Goal: Task Accomplishment & Management: Use online tool/utility

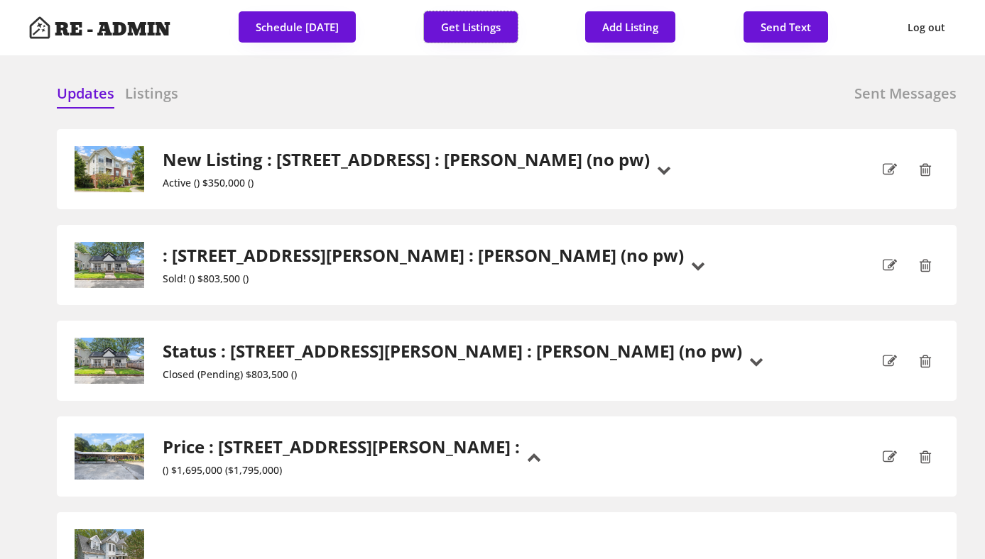
click at [440, 81] on div "Updates Listings Sent Messages New Listing : 1411 Arborgate Circle, Chapel Hill…" at bounding box center [492, 84] width 928 height 34
click at [454, 28] on button "Get Listings" at bounding box center [471, 26] width 94 height 31
click at [464, 85] on div "Updates Listings Sent Messages" at bounding box center [507, 98] width 900 height 28
click at [493, 90] on div "Updates Listings Sent Messages" at bounding box center [507, 98] width 900 height 28
click at [464, 25] on button "Get Listings" at bounding box center [471, 26] width 94 height 31
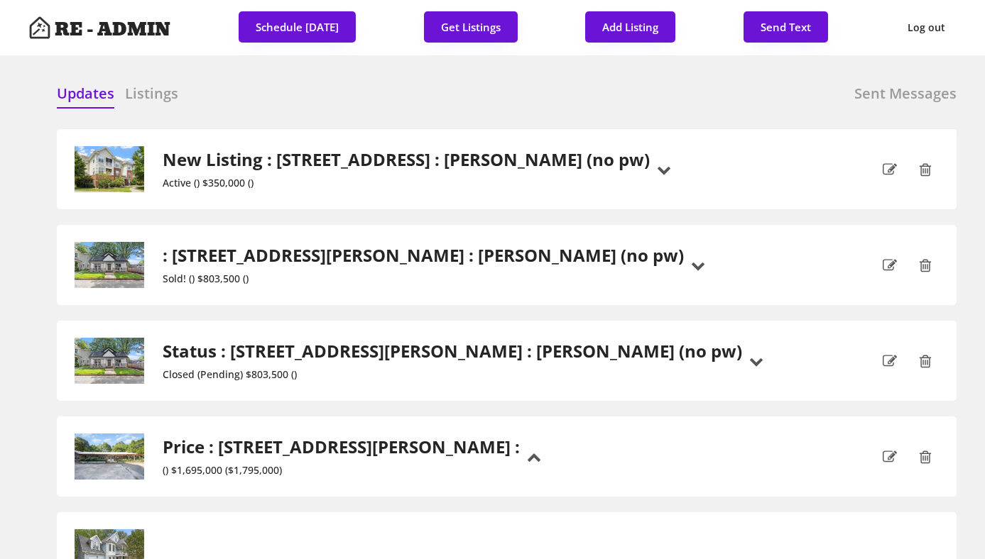
click at [307, 71] on div "Updates Listings Sent Messages New Listing : 1411 Arborgate Circle, Chapel Hill…" at bounding box center [492, 84] width 928 height 34
click at [313, 93] on div "Updates Listings Sent Messages" at bounding box center [507, 98] width 900 height 28
click at [181, 88] on div "Updates Listings Sent Messages" at bounding box center [507, 98] width 900 height 28
click at [163, 93] on h6 "Listings" at bounding box center [151, 94] width 53 height 20
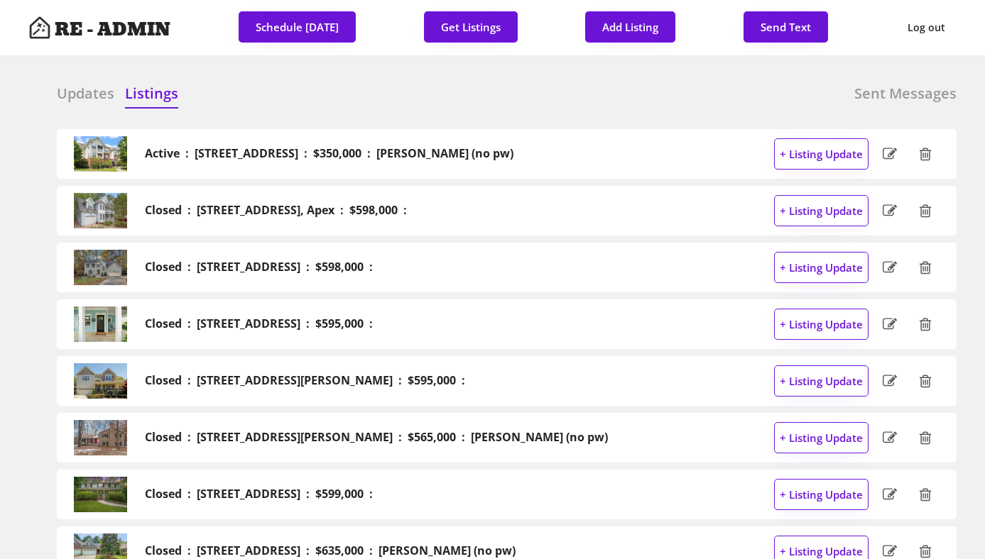
click at [78, 92] on h6 "Updates" at bounding box center [86, 94] width 58 height 20
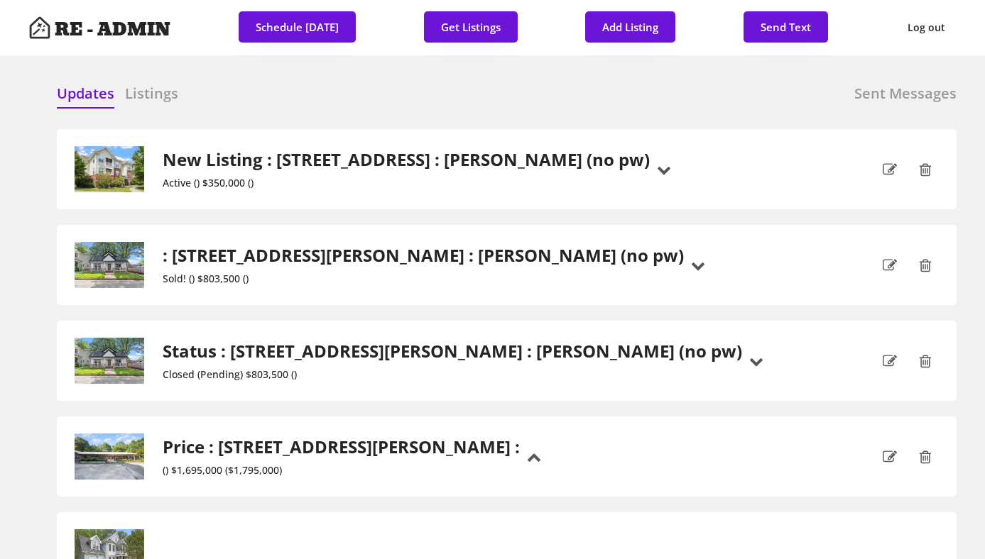
click at [293, 74] on div "Updates Listings Sent Messages Active : 1411 Arborgate Circle, Chapel Hill : $3…" at bounding box center [492, 84] width 928 height 34
click at [287, 85] on div "Updates Listings Sent Messages" at bounding box center [507, 98] width 900 height 28
click at [154, 103] on h6 "Listings" at bounding box center [151, 94] width 53 height 20
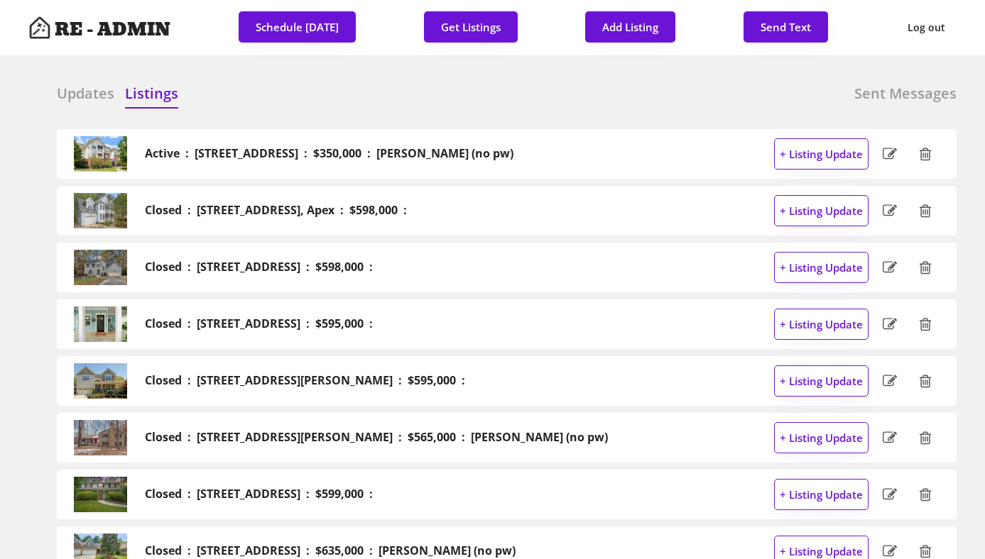
click at [299, 100] on div "Updates Listings Sent Messages" at bounding box center [507, 98] width 900 height 28
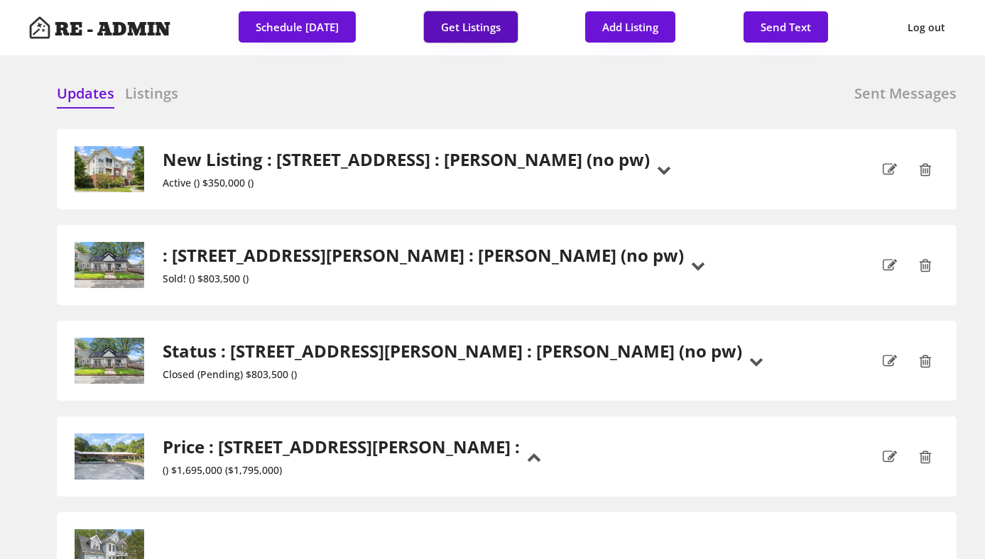
click at [470, 21] on button "Get Listings" at bounding box center [471, 26] width 94 height 31
click at [158, 91] on h6 "Listings" at bounding box center [151, 94] width 53 height 20
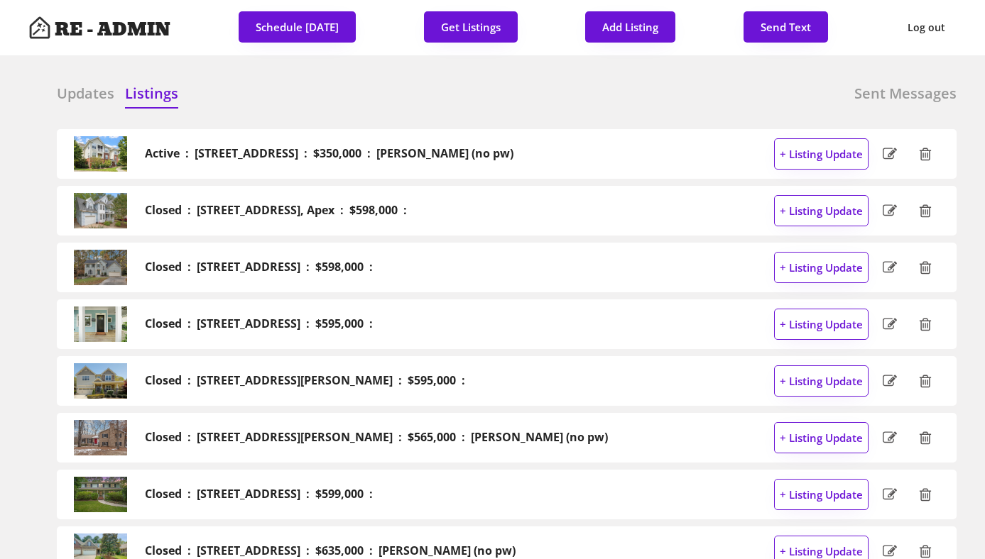
click at [74, 92] on h6 "Updates" at bounding box center [86, 94] width 58 height 20
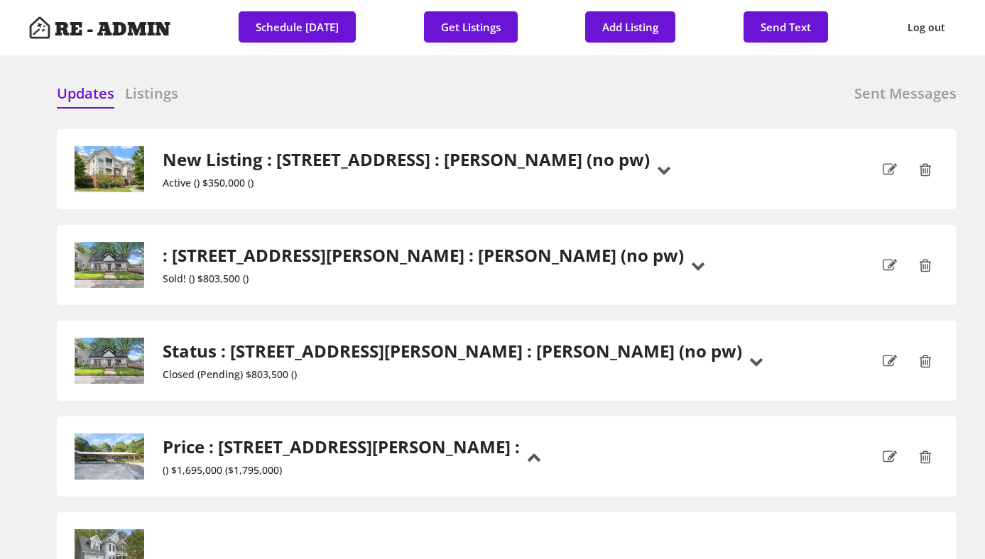
click at [151, 92] on h6 "Listings" at bounding box center [151, 94] width 53 height 20
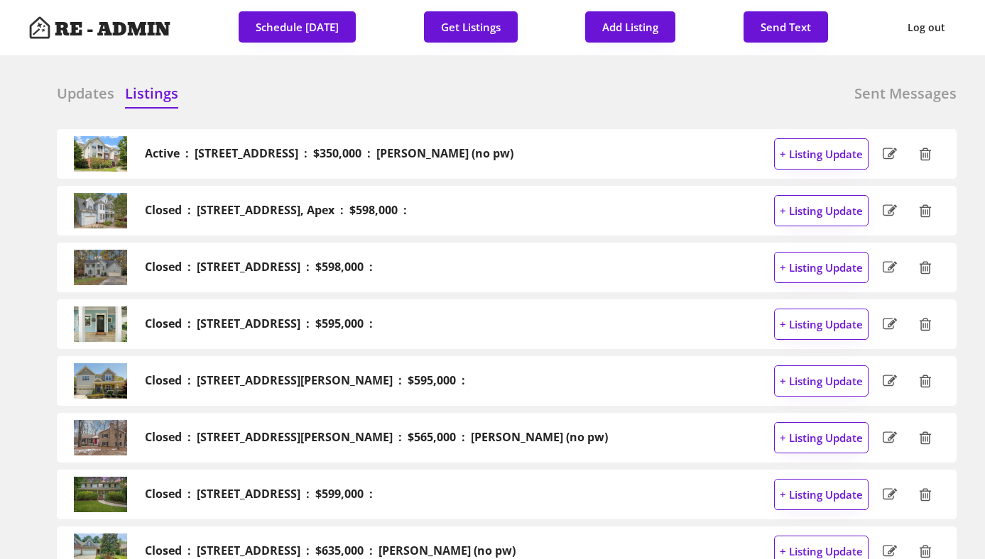
click at [89, 86] on h6 "Updates" at bounding box center [86, 94] width 58 height 20
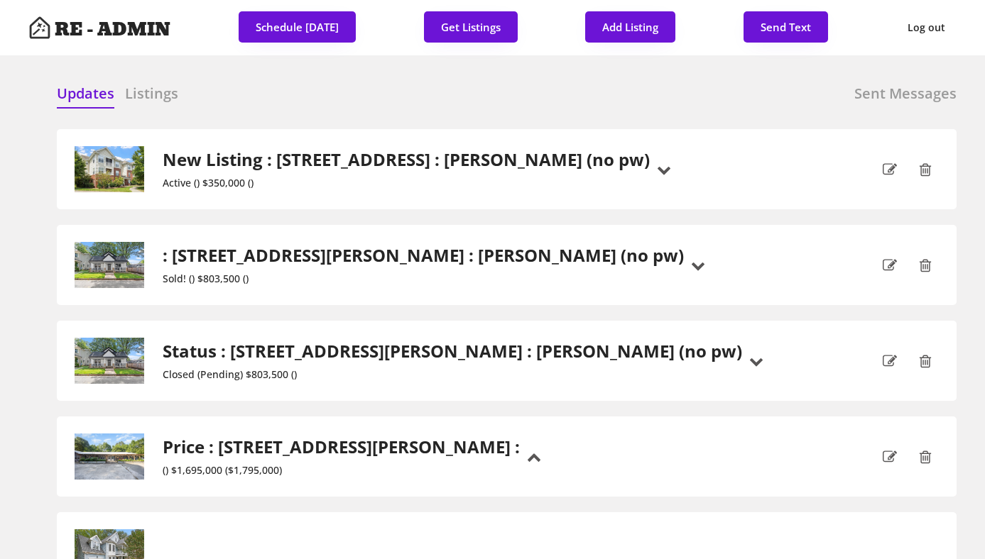
click at [162, 92] on h6 "Listings" at bounding box center [151, 94] width 53 height 20
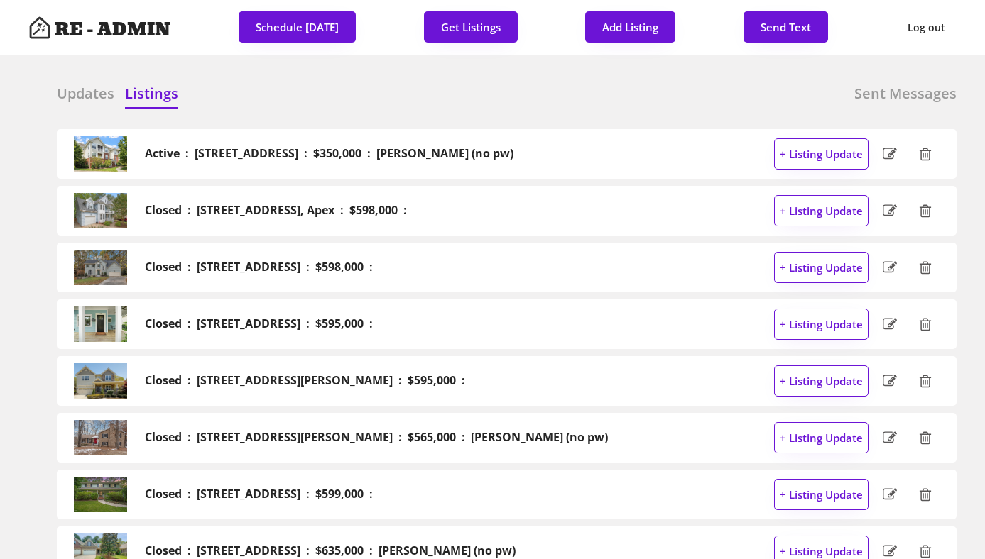
click at [84, 92] on h6 "Updates" at bounding box center [86, 94] width 58 height 20
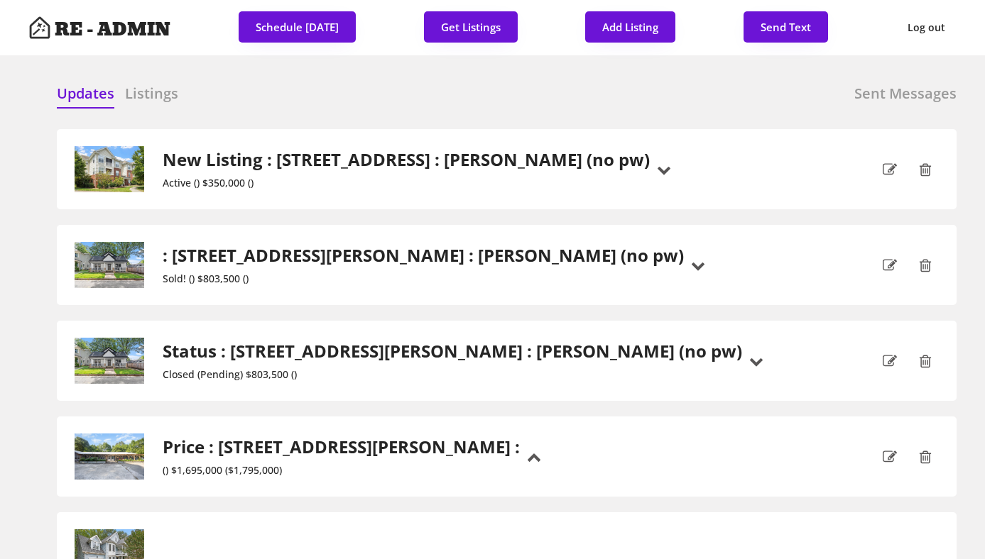
click at [151, 97] on h6 "Listings" at bounding box center [151, 94] width 53 height 20
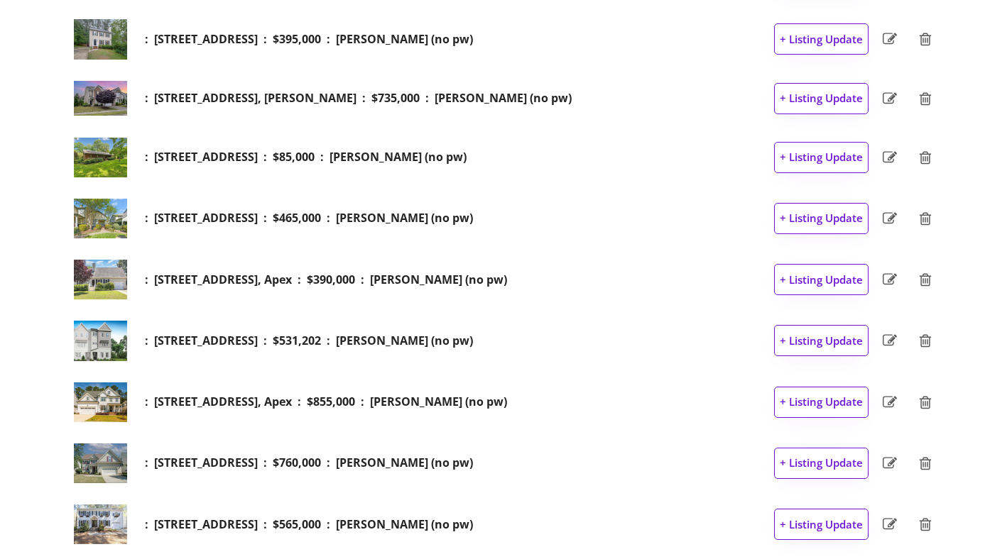
scroll to position [3860, 0]
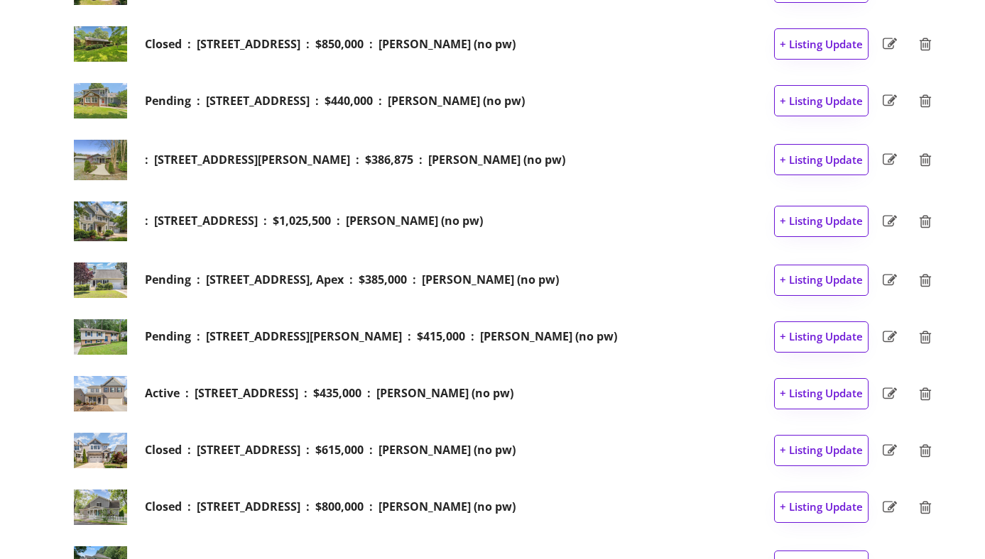
click at [300, 283] on h2 "Pending : 809 Maple Shade Lane, Apex : $385,000 : Dave Wylie (no pw)" at bounding box center [352, 279] width 414 height 13
click at [812, 281] on button "+ Listing Update" at bounding box center [821, 280] width 94 height 31
select select ""new_listing""
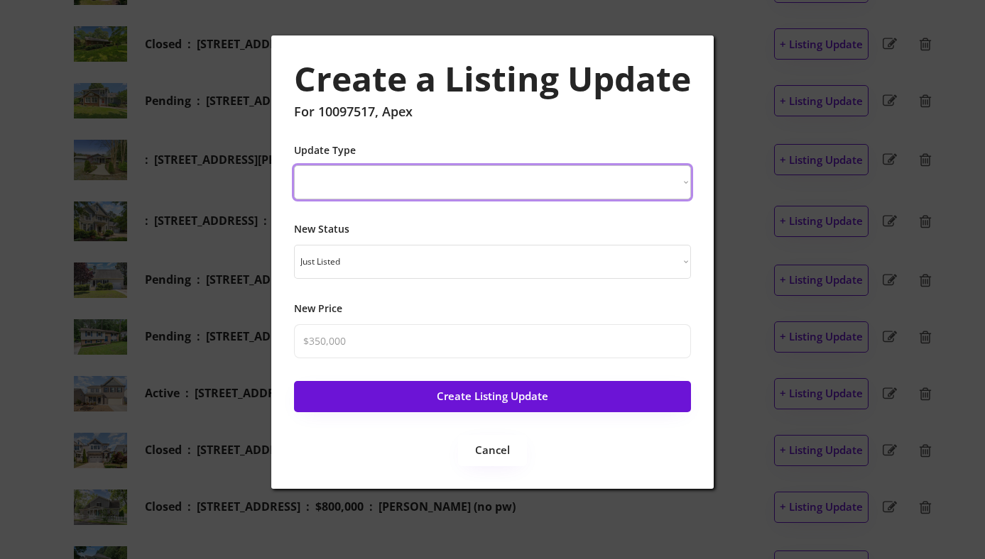
click at [394, 180] on select "New Listing Price Change Status Change" at bounding box center [492, 182] width 397 height 34
select select ""Status Change""
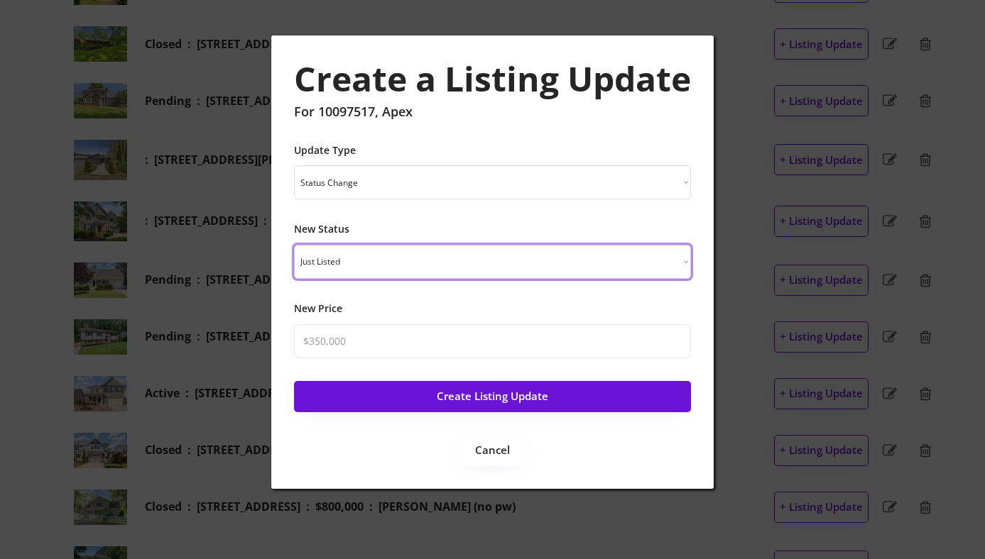
click at [384, 260] on select "Just Listed Coming Soon Open House Price Improved Pending Sold!" at bounding box center [492, 262] width 397 height 34
select select ""sold""
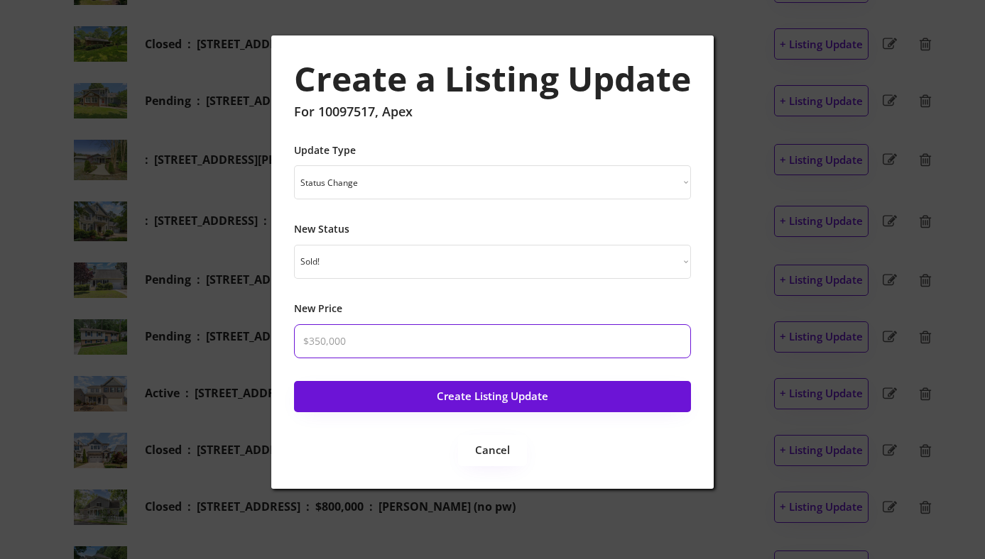
click at [368, 343] on input "input" at bounding box center [492, 341] width 397 height 34
type input "$385,000"
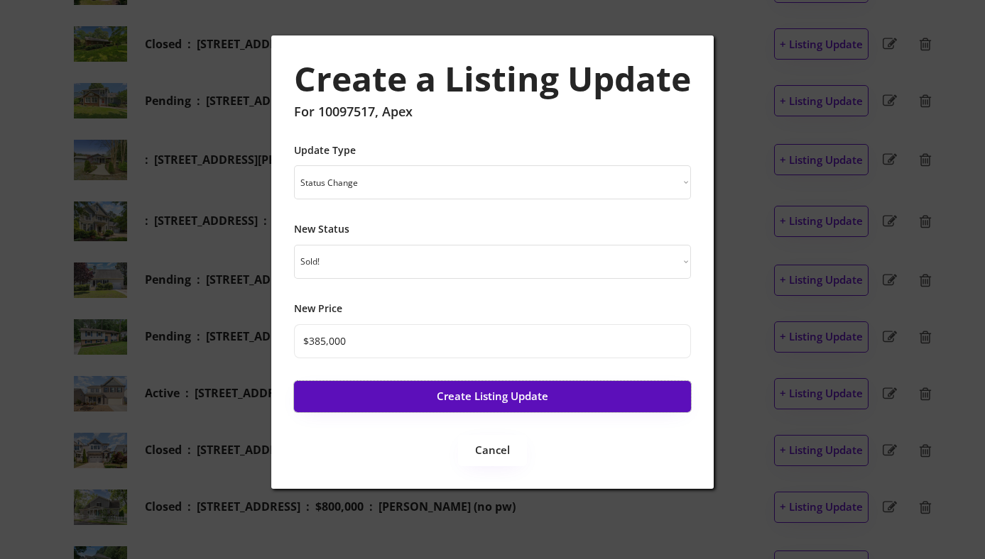
click at [466, 402] on button "Create Listing Update" at bounding box center [492, 396] width 397 height 31
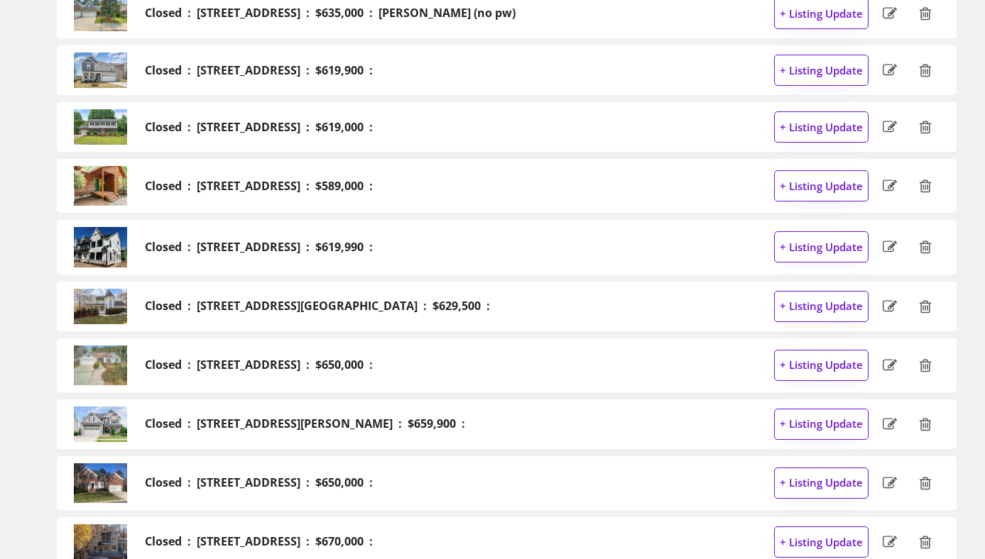
scroll to position [0, 0]
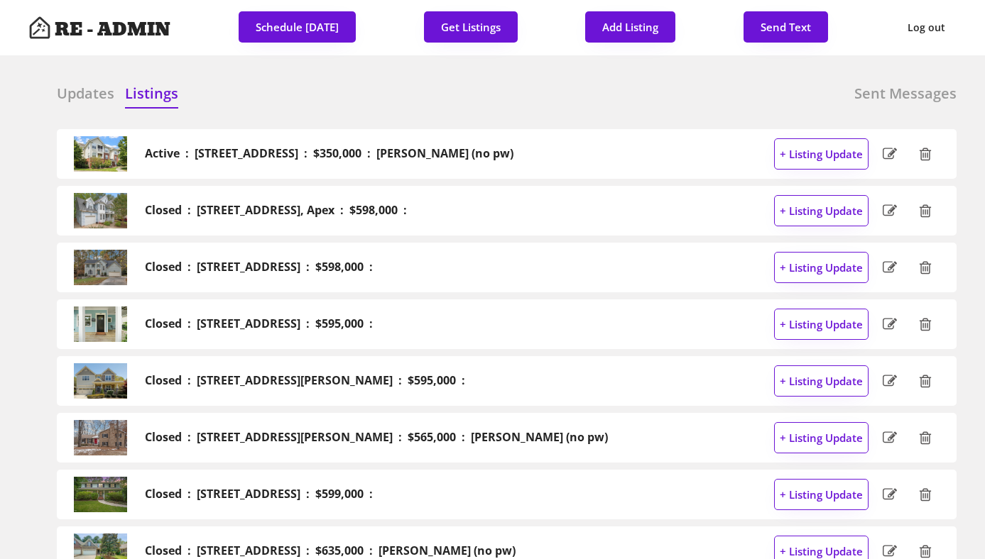
click at [82, 101] on h6 "Updates" at bounding box center [86, 94] width 58 height 20
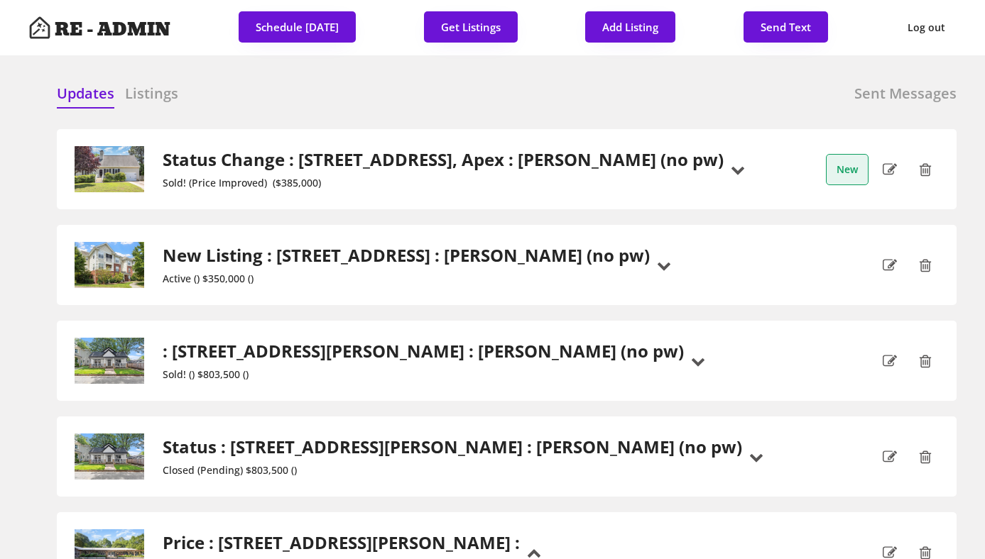
click at [293, 157] on h2 "Status Change : [STREET_ADDRESS], Apex : [PERSON_NAME] (no pw)" at bounding box center [443, 160] width 561 height 21
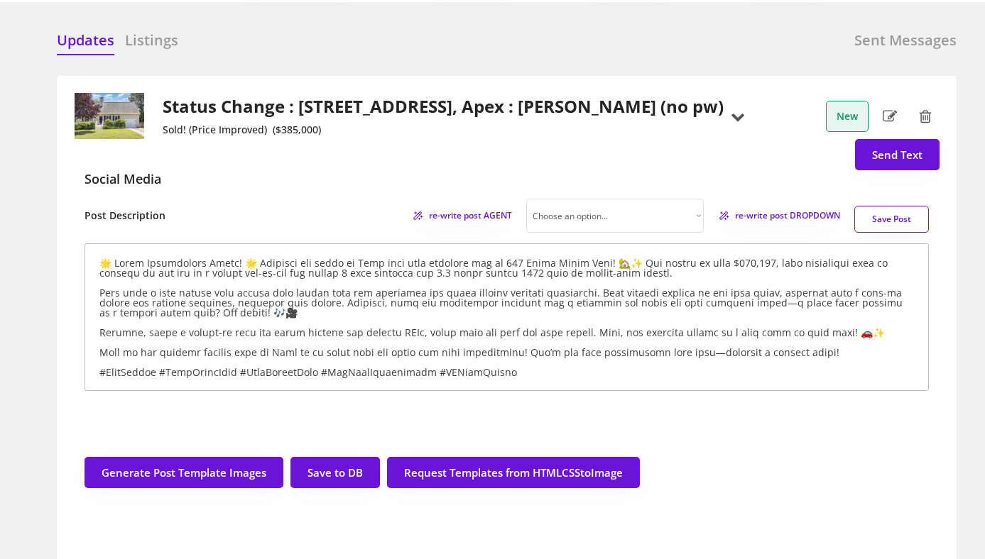
scroll to position [54, 0]
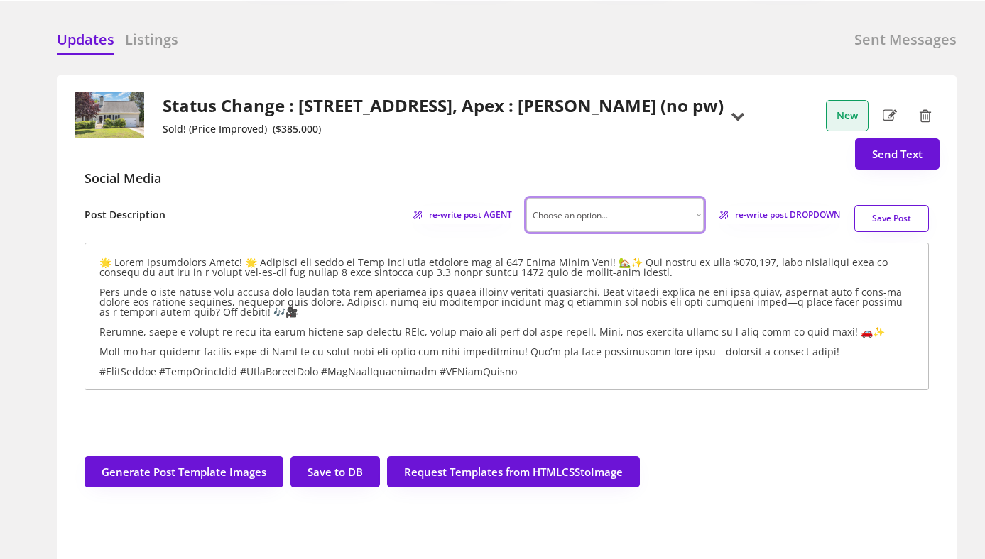
click at [641, 212] on select "Choose an option... Professional Factual & Direct Whimsical & Playful Excited &…" at bounding box center [615, 215] width 178 height 34
select select ""factual""
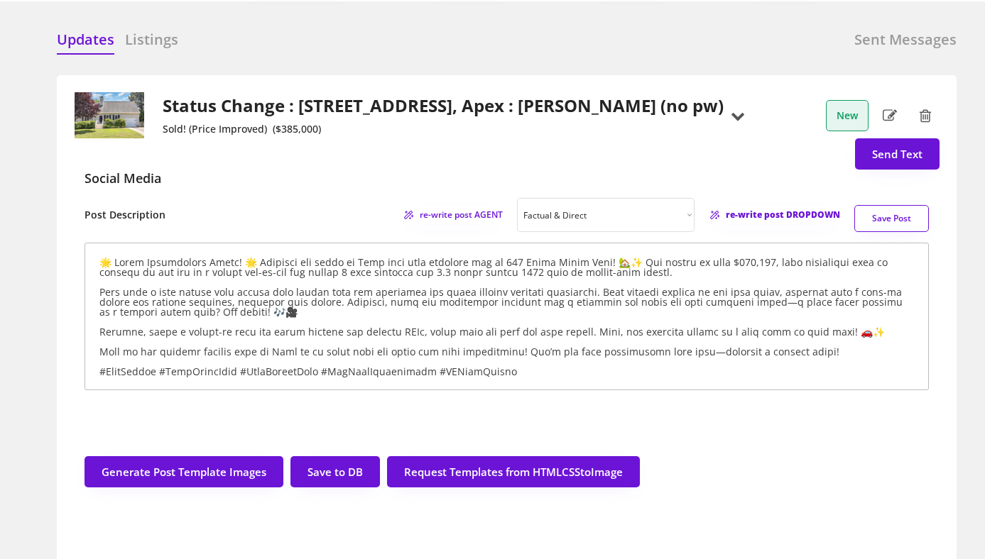
click at [751, 219] on span "re-write post DROPDOWN" at bounding box center [783, 215] width 114 height 9
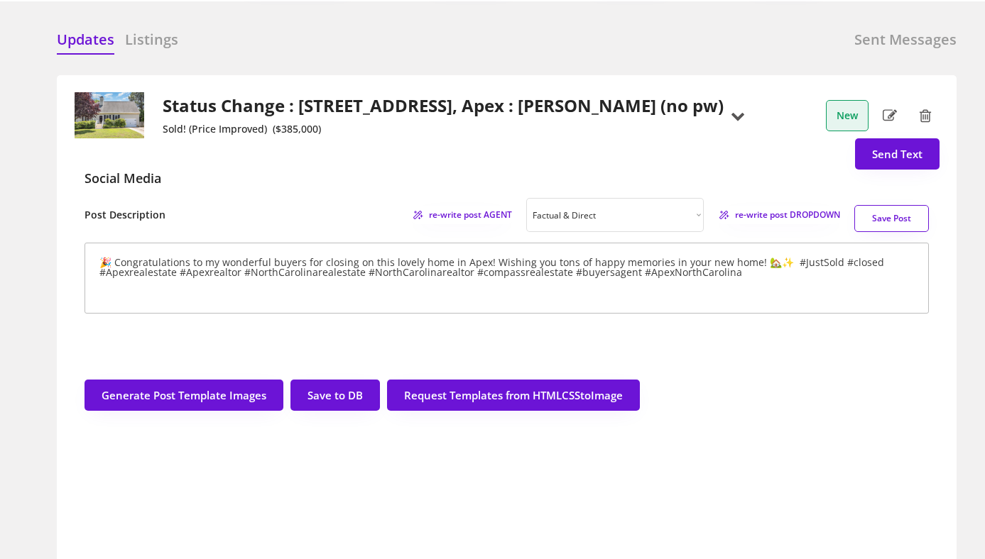
click at [282, 263] on textarea "🎉 Congratulations to my wonderful buyers for closing on this lovely home in Ape…" at bounding box center [506, 278] width 844 height 71
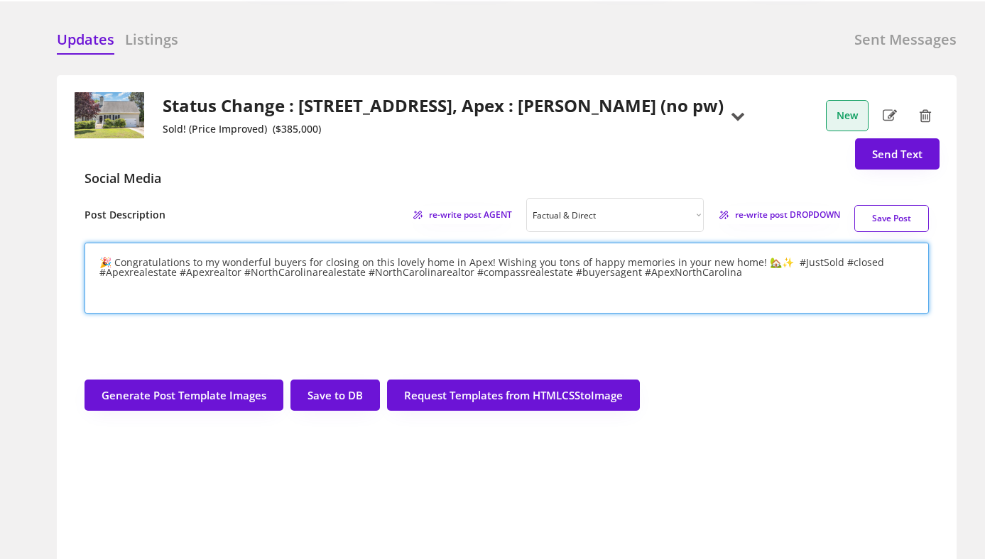
click at [282, 263] on textarea "🎉 Congratulations to my wonderful buyers for closing on this lovely home in Ape…" at bounding box center [506, 278] width 844 height 71
click at [366, 187] on div "Social Media" at bounding box center [507, 184] width 866 height 28
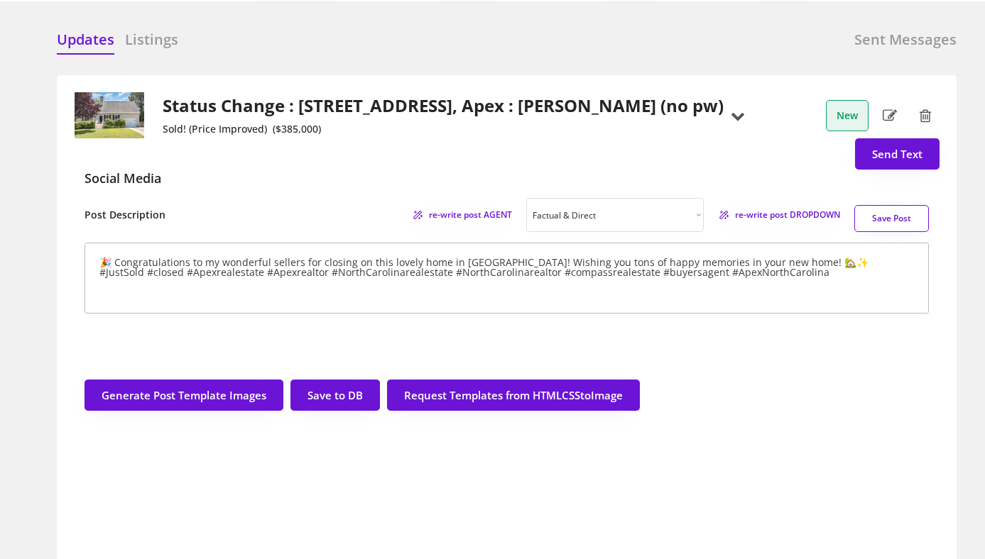
click at [752, 268] on textarea "🎉 Congratulations to my wonderful sellers for closing on this lovely home in Ap…" at bounding box center [506, 278] width 844 height 71
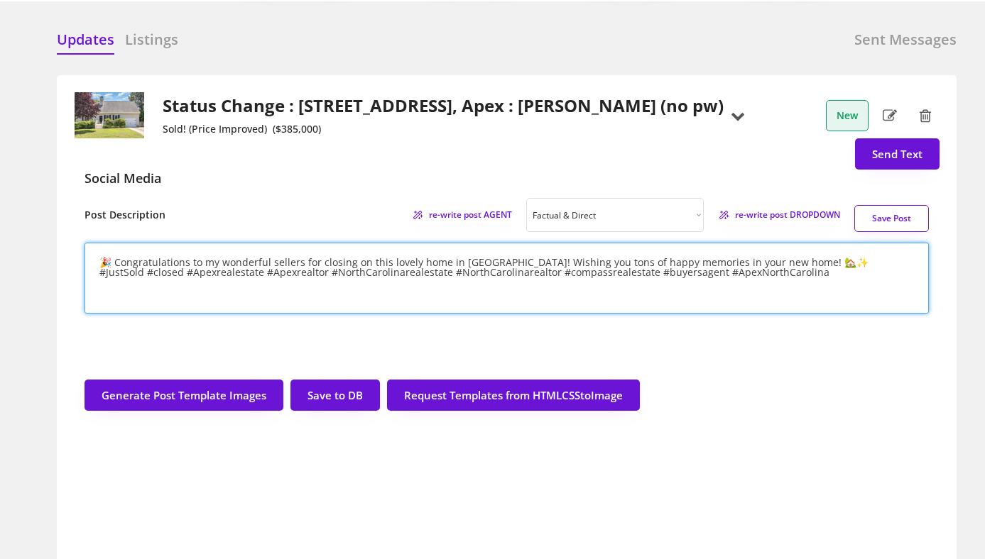
click at [772, 263] on textarea "🎉 Congratulations to my wonderful sellers for closing on this lovely home in Ap…" at bounding box center [506, 278] width 844 height 71
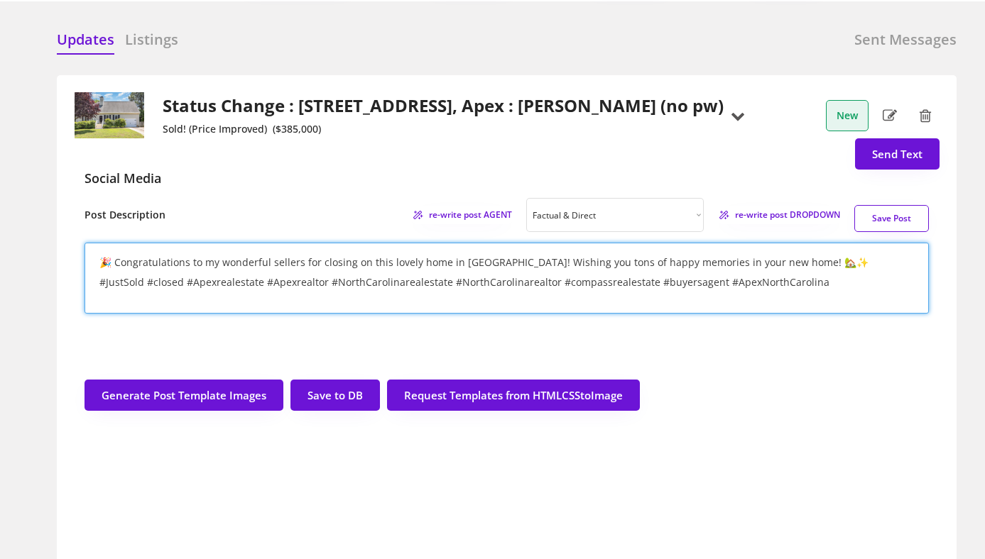
drag, startPoint x: 682, startPoint y: 283, endPoint x: 657, endPoint y: 282, distance: 24.9
click at [657, 282] on textarea "🎉 Congratulations to my wonderful sellers for closing on this lovely home in Ap…" at bounding box center [506, 278] width 844 height 71
click at [378, 262] on textarea "🎉 Congratulations to my wonderful sellers for closing on this lovely home in Ap…" at bounding box center [506, 278] width 844 height 71
click at [535, 261] on textarea "🎉 Congratulations to my wonderful sellers for closing on their lovely home in A…" at bounding box center [506, 278] width 844 height 71
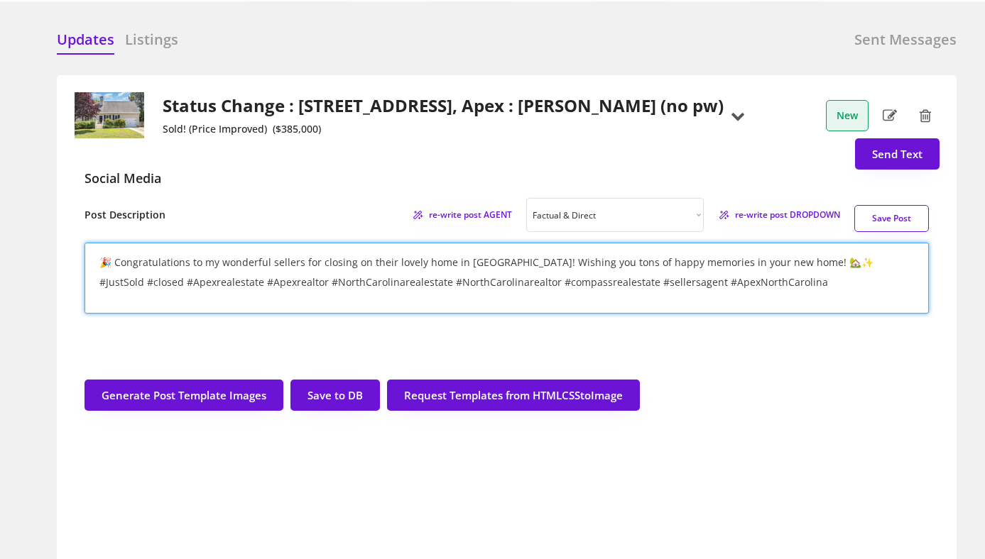
click at [535, 261] on textarea "🎉 Congratulations to my wonderful sellers for closing on their lovely home in A…" at bounding box center [506, 278] width 844 height 71
click at [716, 263] on textarea "🎉 Congratulations to my wonderful sellers for closing on their lovely home in A…" at bounding box center [506, 278] width 844 height 71
type textarea "🎉 Congratulations to my wonderful sellers for closing on their lovely home in A…"
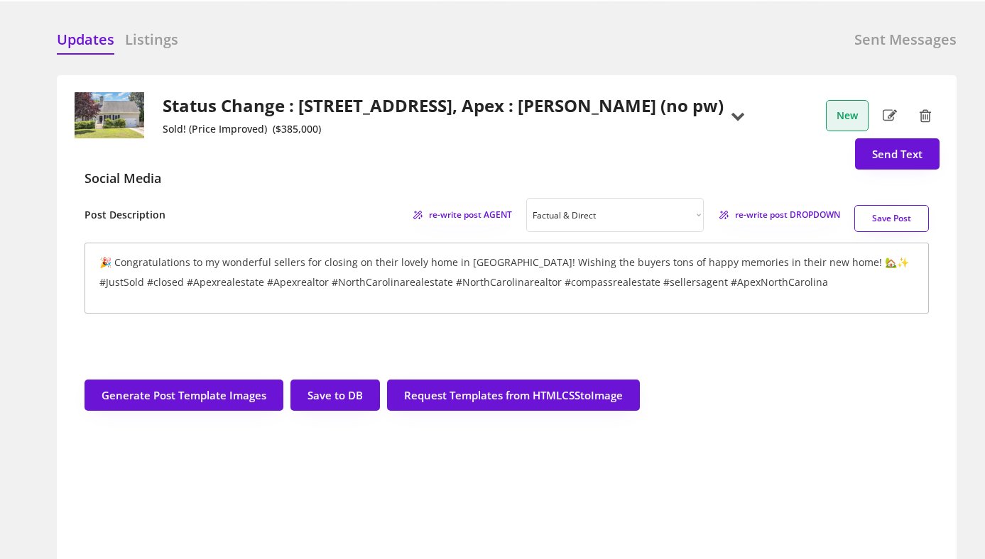
click at [283, 173] on div "Social Media" at bounding box center [507, 184] width 866 height 28
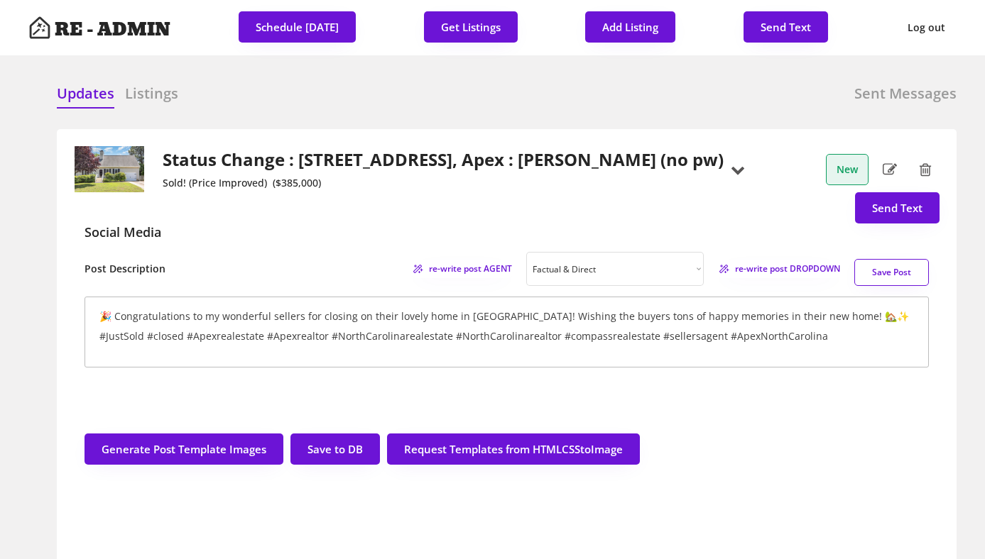
scroll to position [84, 0]
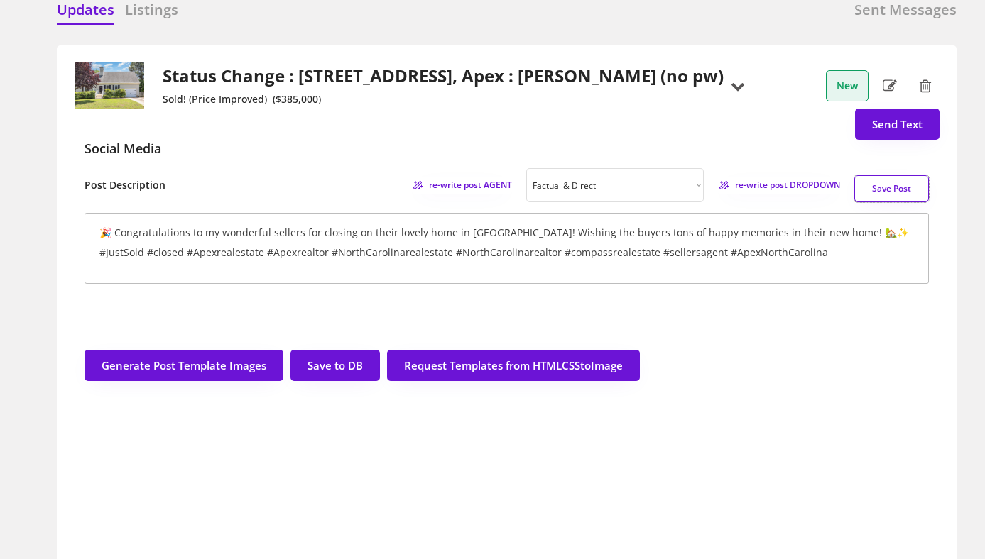
click at [876, 187] on button "Save Post" at bounding box center [891, 188] width 75 height 27
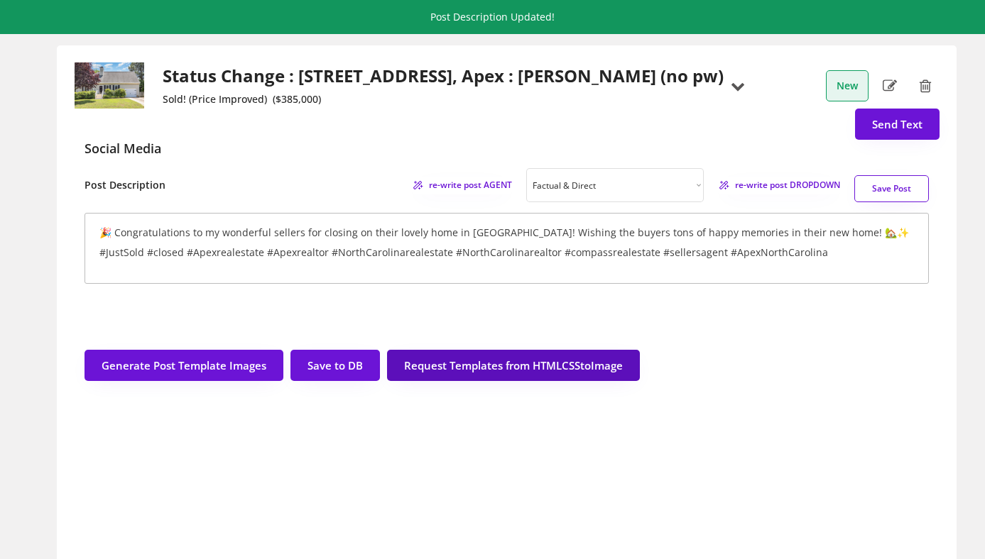
click at [557, 376] on button "Request Templates from HTMLCSStoImage" at bounding box center [513, 365] width 253 height 31
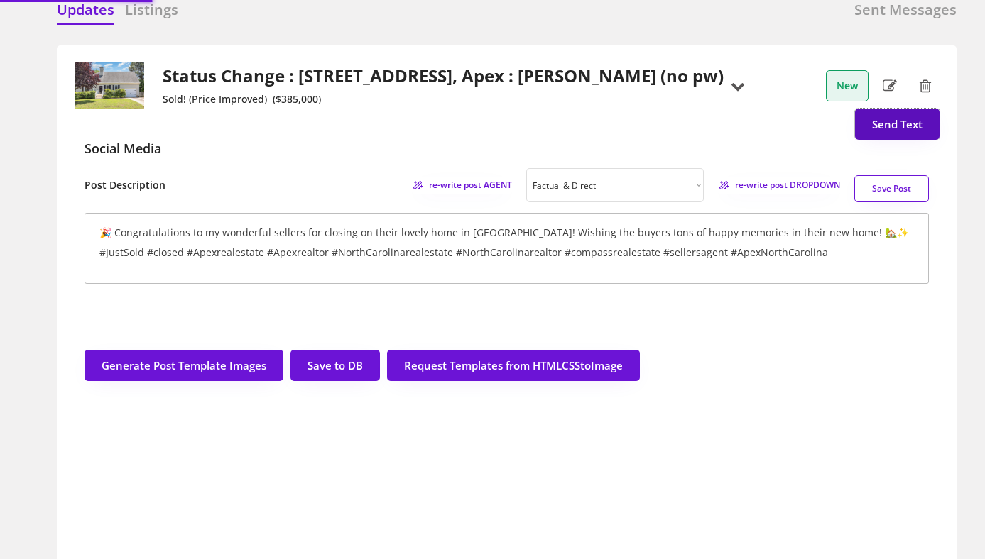
click at [890, 126] on button "Send Text" at bounding box center [897, 124] width 84 height 31
select select "raleigh"
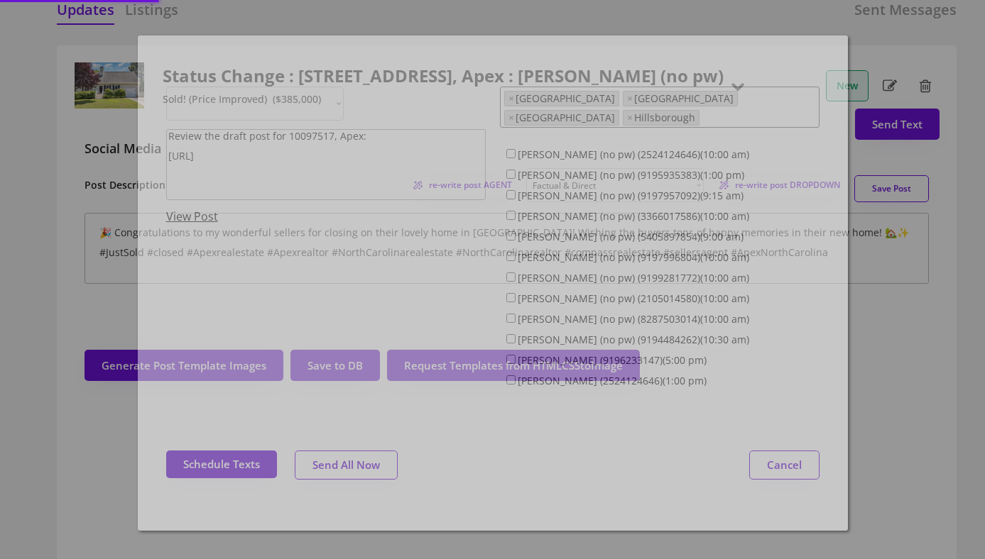
select select ""1348695171700984260__LOOKUP__1743599703321x142788062077753970""
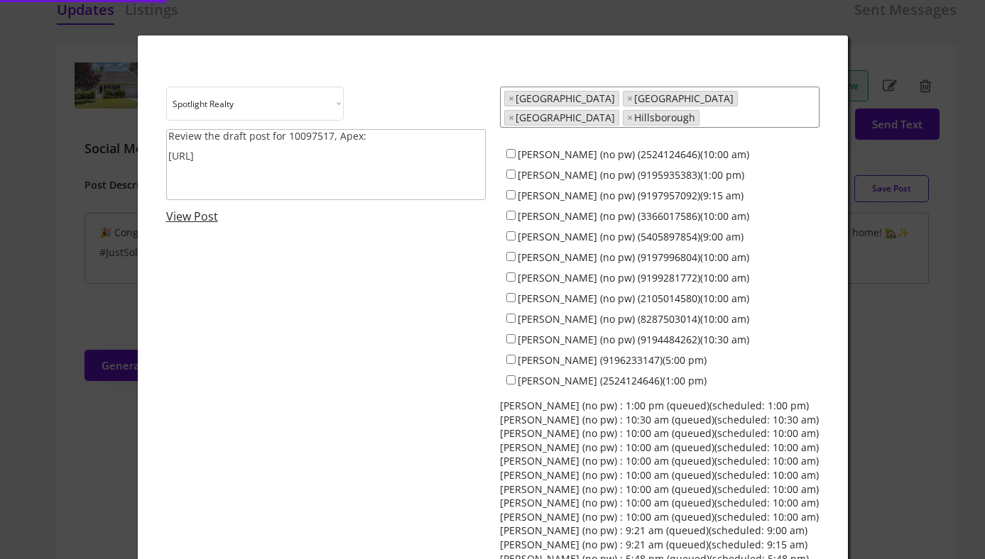
click at [75, 178] on div at bounding box center [492, 279] width 985 height 559
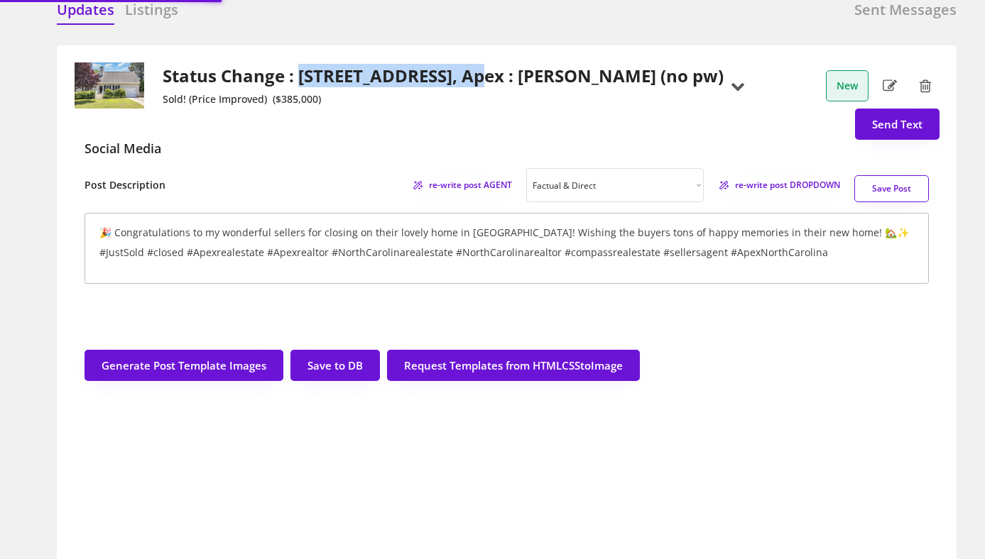
drag, startPoint x: 299, startPoint y: 75, endPoint x: 481, endPoint y: 84, distance: 182.0
click at [481, 84] on h2 "Status Change : [STREET_ADDRESS], Apex : [PERSON_NAME] (no pw)" at bounding box center [443, 76] width 561 height 21
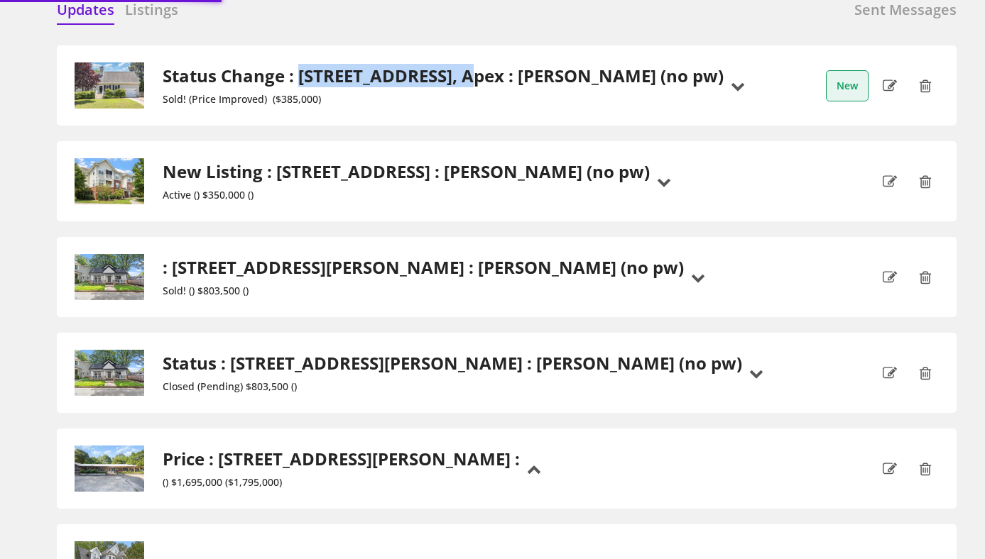
copy h2 "809 Maple Shade Lan"
copy h2 "809 Maple Shade Lane"
click at [569, 75] on h2 "Status Change : [STREET_ADDRESS], Apex : [PERSON_NAME] (no pw)" at bounding box center [443, 76] width 561 height 21
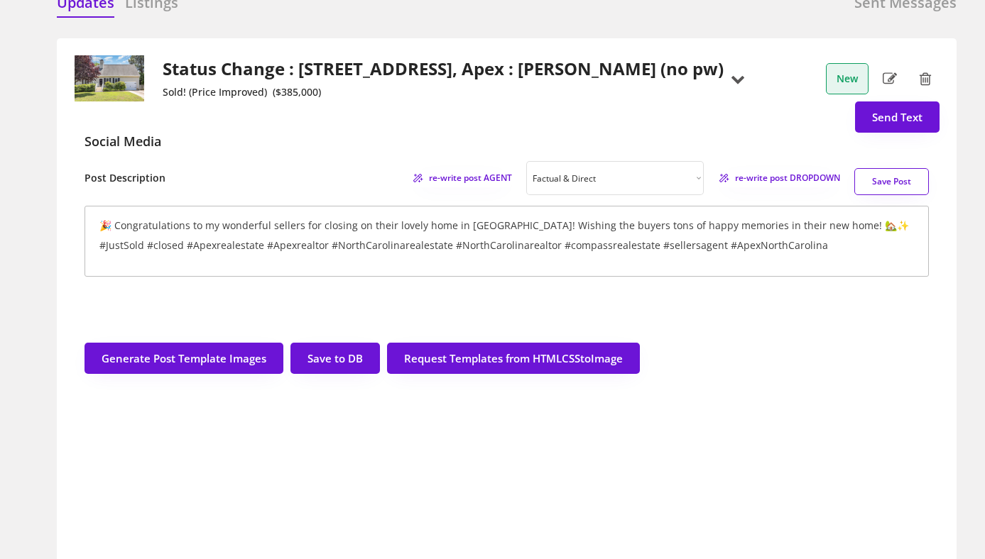
scroll to position [0, 0]
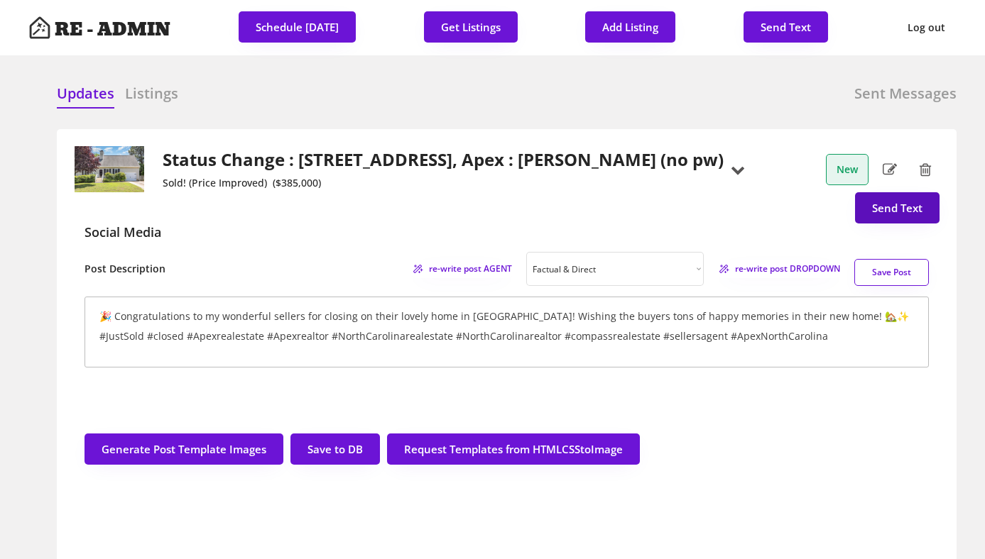
click at [888, 207] on button "Send Text" at bounding box center [897, 207] width 84 height 31
select select "raleigh"
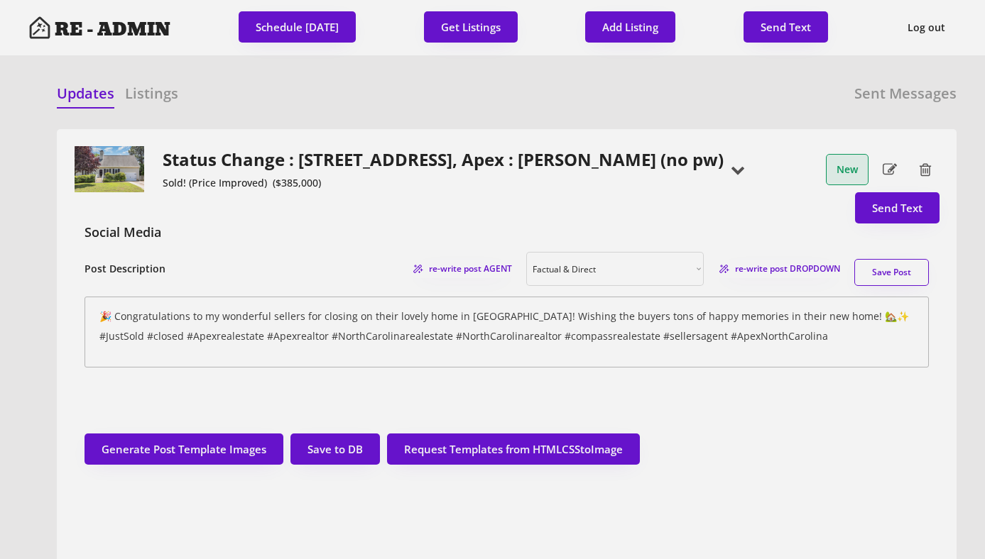
scroll to position [36, 0]
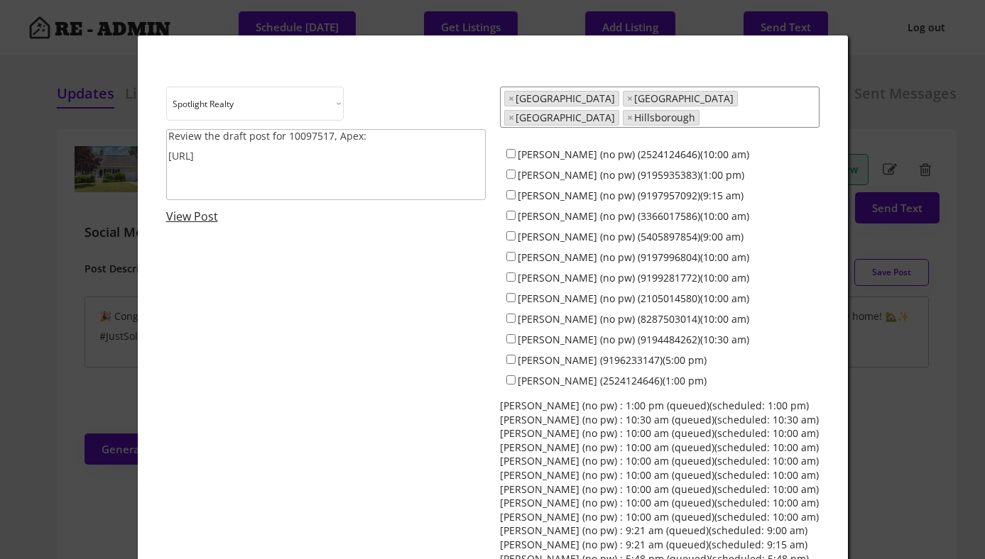
click at [233, 133] on textarea "Review the draft post for 10097517, Apex: https://revealestate.ai/post/17564989…" at bounding box center [326, 164] width 320 height 71
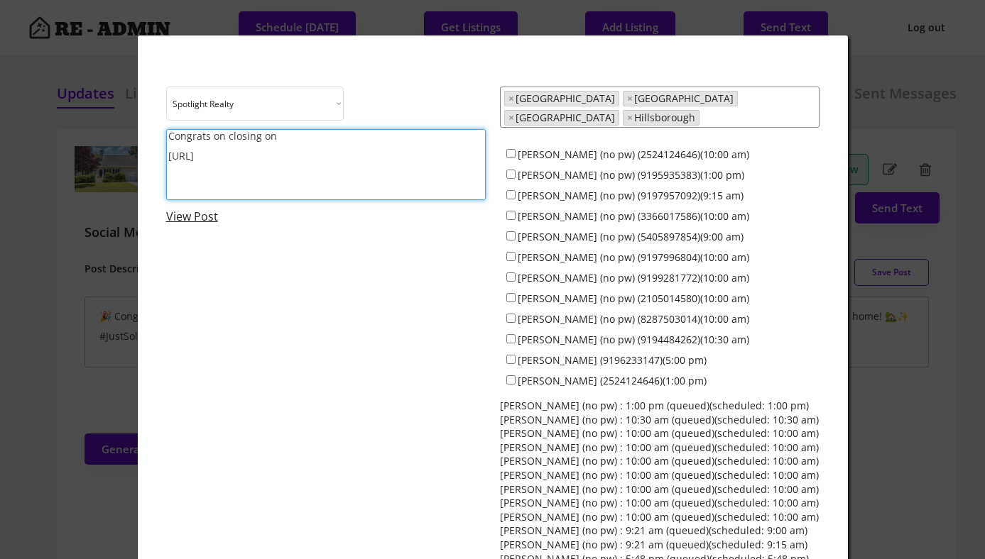
paste textarea "809 Maple Shade Lane"
type textarea "Congrats on closing on 809 Maple Shade Lane. Consider posting: https://reveales…"
click at [178, 219] on link "View Post" at bounding box center [192, 217] width 52 height 16
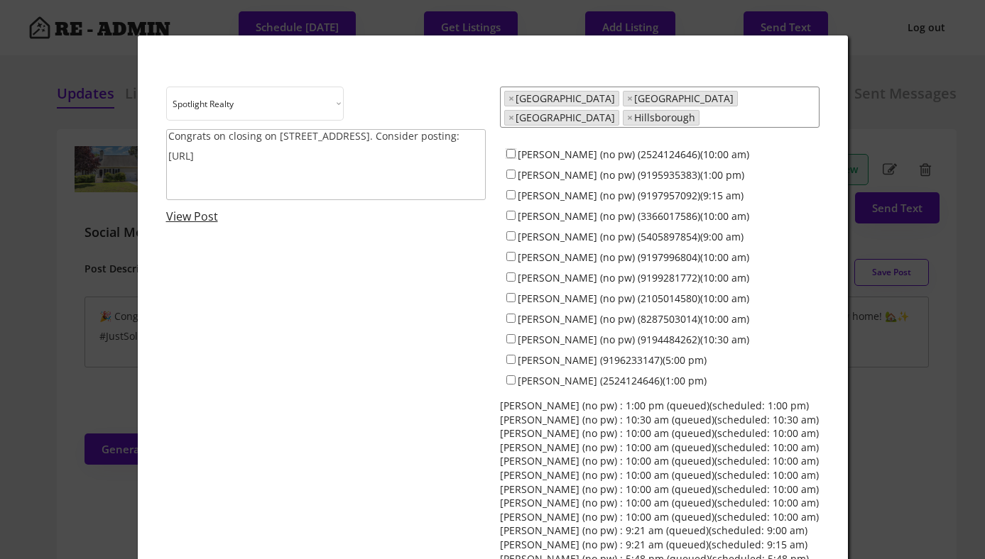
click at [511, 149] on input "Dave Wylie (no pw) (2524124646)(10:00 am)" at bounding box center [510, 153] width 9 height 9
checkbox input "true"
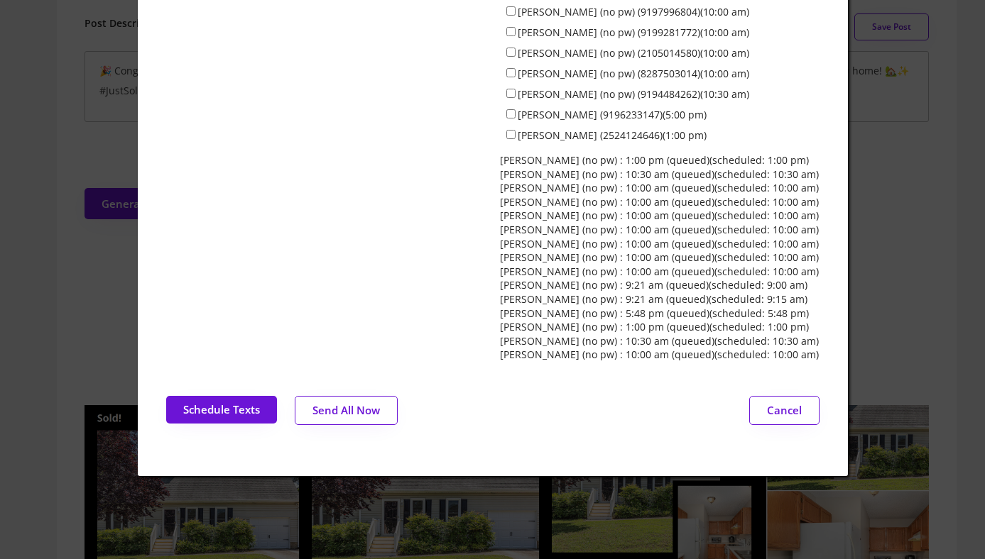
scroll to position [366, 0]
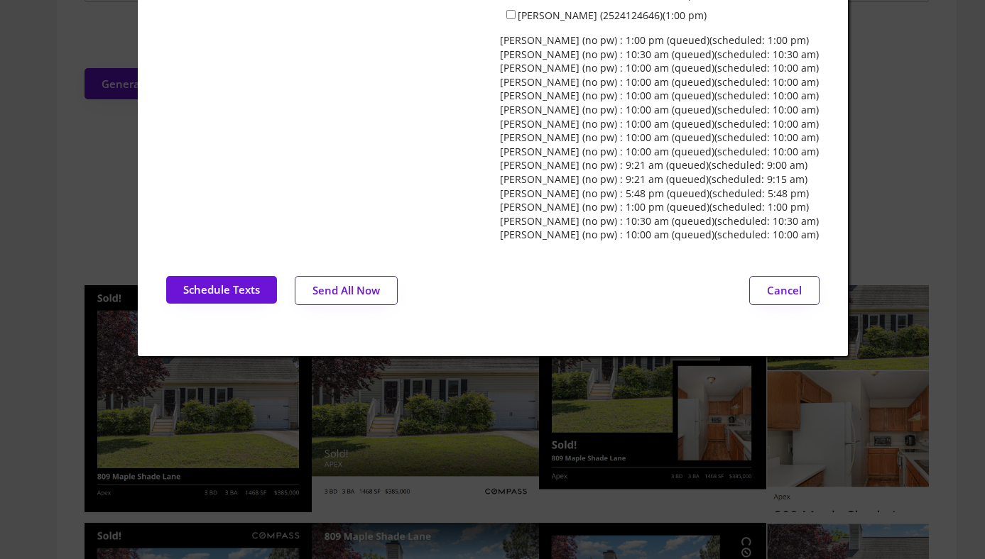
click at [345, 278] on button "Send All Now" at bounding box center [346, 290] width 103 height 29
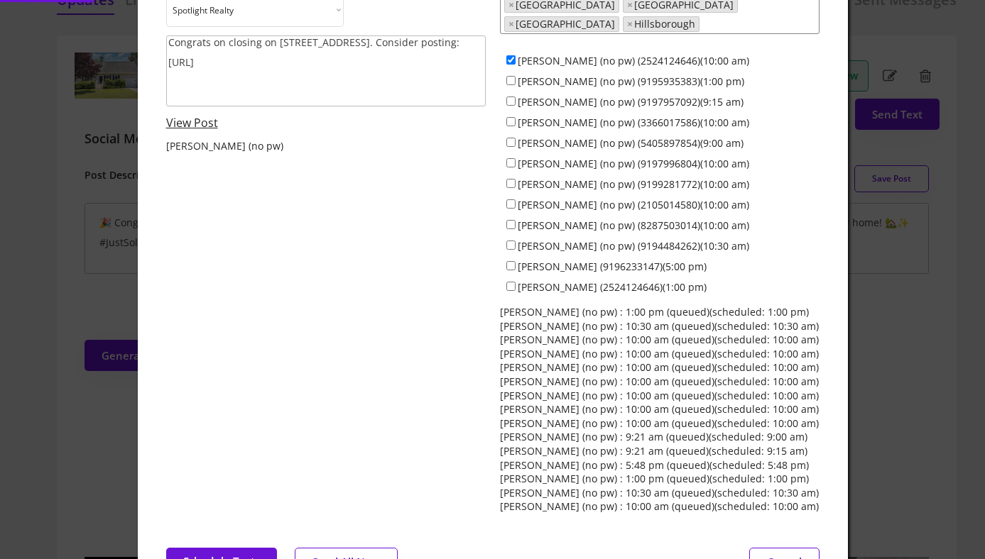
scroll to position [0, 0]
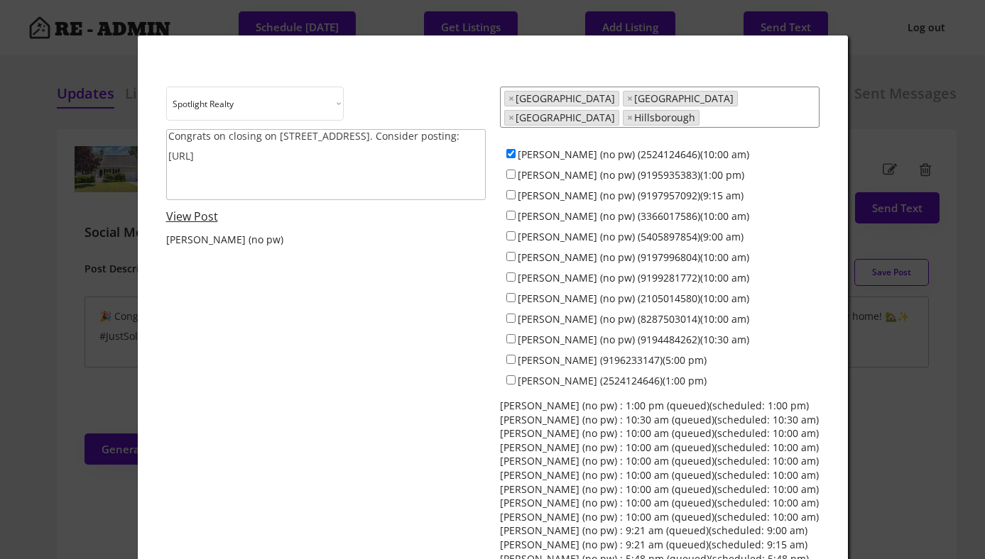
click at [42, 241] on div at bounding box center [492, 279] width 985 height 559
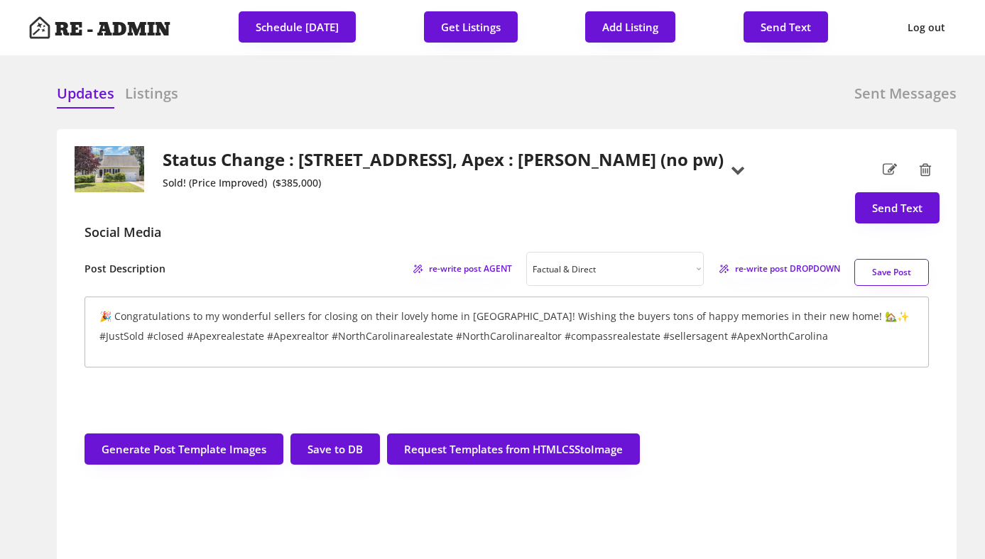
click at [312, 157] on h2 "Status Change : [STREET_ADDRESS], Apex : [PERSON_NAME] (no pw)" at bounding box center [443, 160] width 561 height 21
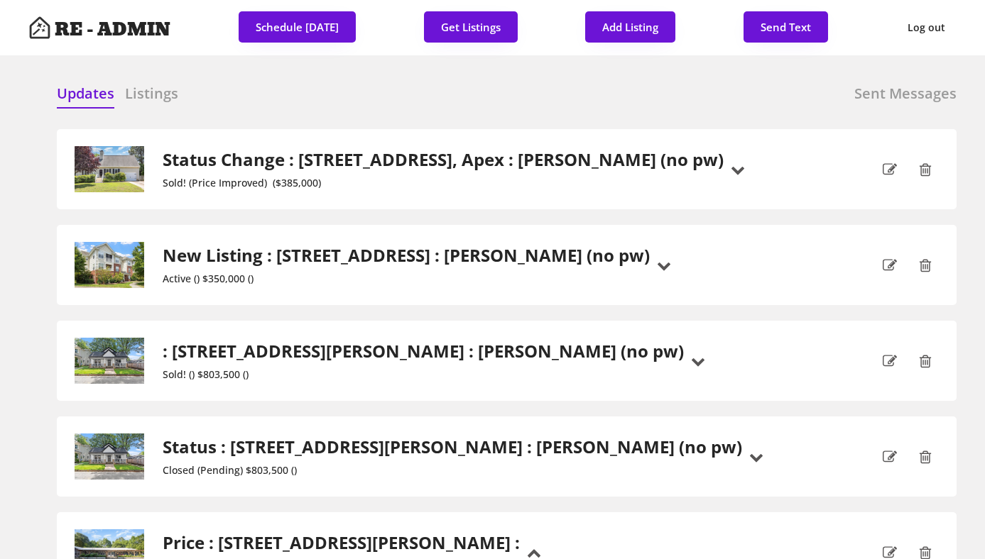
click at [449, 104] on div "Updates Listings Sent Messages" at bounding box center [507, 98] width 900 height 28
click at [148, 87] on h6 "Listings" at bounding box center [151, 94] width 53 height 20
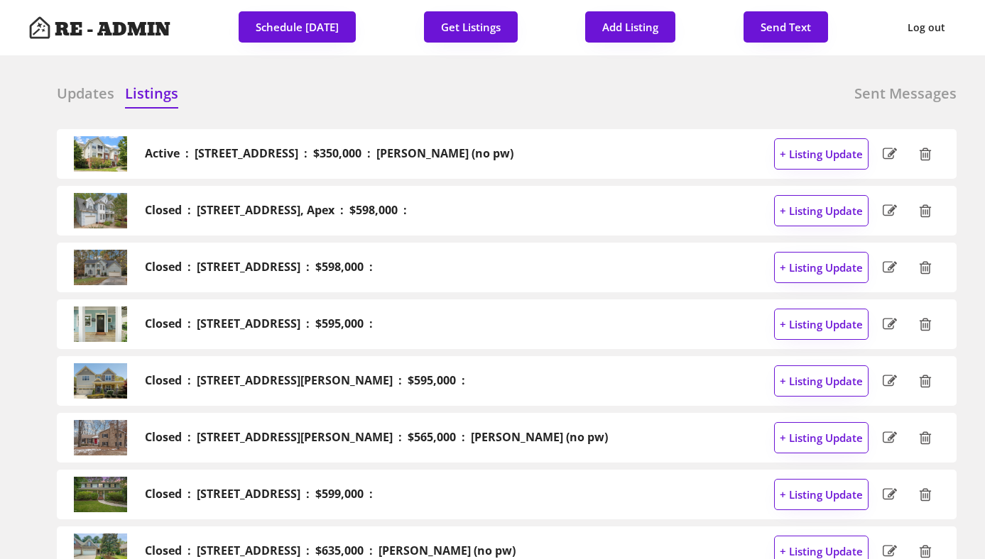
click at [77, 88] on h6 "Updates" at bounding box center [86, 94] width 58 height 20
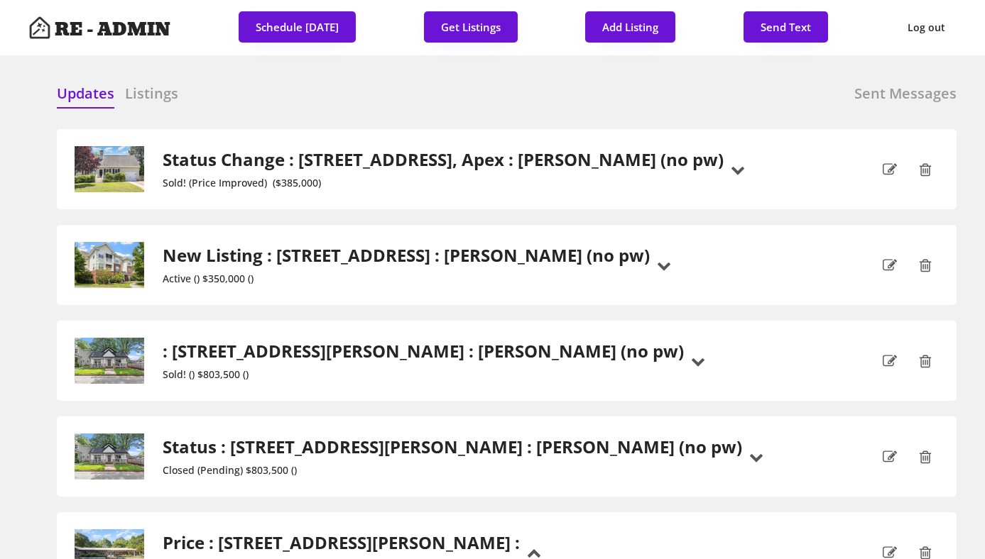
click at [373, 82] on div "Updates Listings Sent Messages Active : 1411 Arborgate Circle, Chapel Hill : $3…" at bounding box center [492, 84] width 928 height 34
click at [472, 27] on button "Get Listings" at bounding box center [471, 26] width 94 height 31
click at [491, 86] on div "Updates Listings Sent Messages" at bounding box center [507, 98] width 900 height 28
click at [531, 130] on div "Status Change : 809 Maple Shade Lane, Apex : Dave Wylie (no pw) Sold! (Price Im…" at bounding box center [507, 169] width 900 height 80
click at [148, 87] on h6 "Listings" at bounding box center [151, 94] width 53 height 20
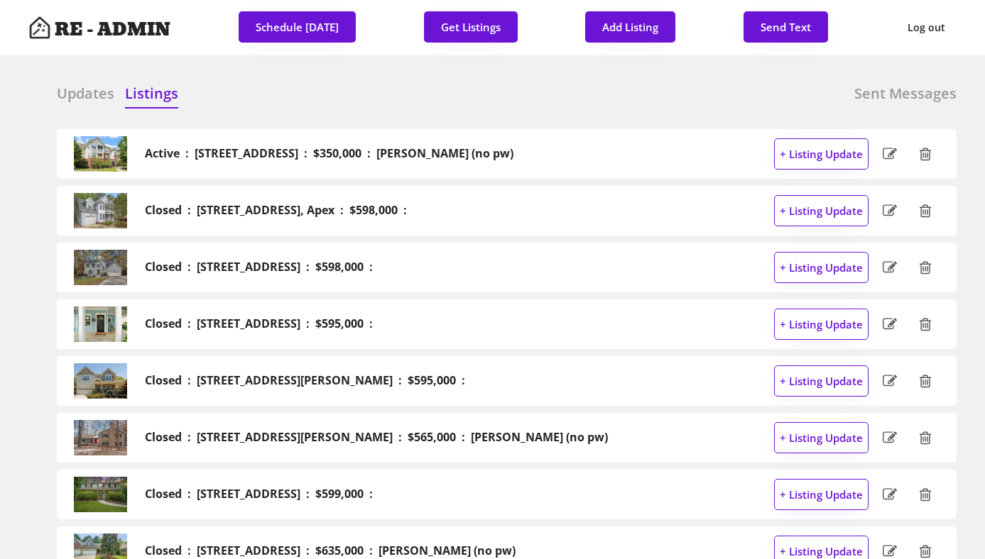
click at [79, 89] on h6 "Updates" at bounding box center [86, 94] width 58 height 20
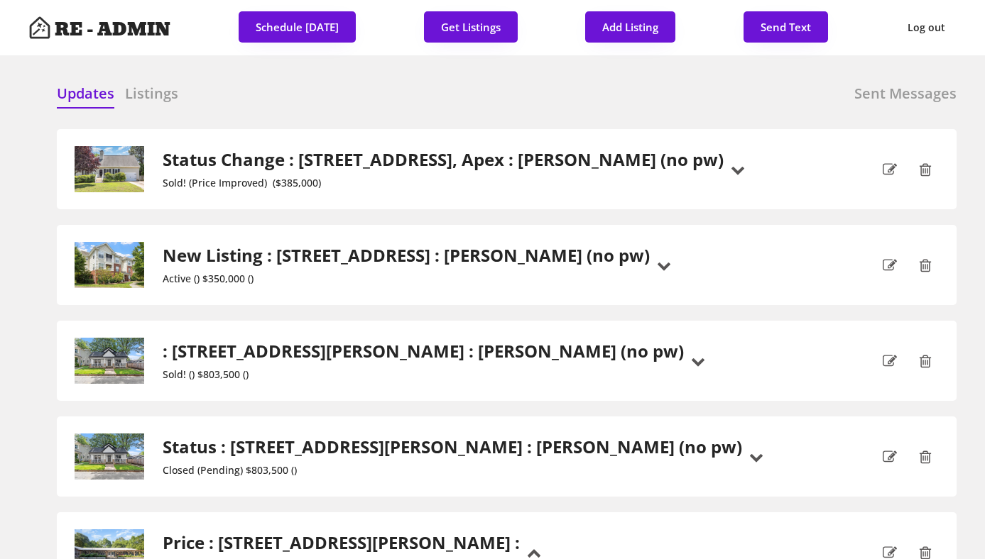
click at [335, 82] on div "Updates Listings Sent Messages Active : 1411 Arborgate Circle, Chapel Hill : $3…" at bounding box center [492, 84] width 928 height 34
click at [501, 75] on div "Updates Listings Sent Messages Active : 1411 Arborgate Circle, Chapel Hill : $3…" at bounding box center [492, 84] width 928 height 34
click at [327, 98] on div "Updates Listings Sent Messages" at bounding box center [507, 98] width 900 height 28
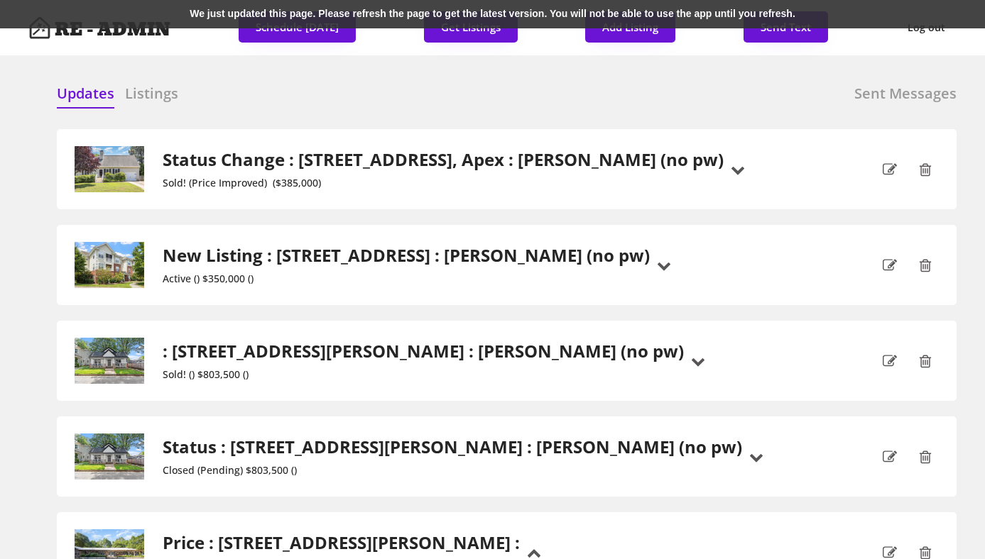
click at [343, 8] on div "We just updated this page. Please refresh the page to get the latest version. Y…" at bounding box center [492, 14] width 985 height 28
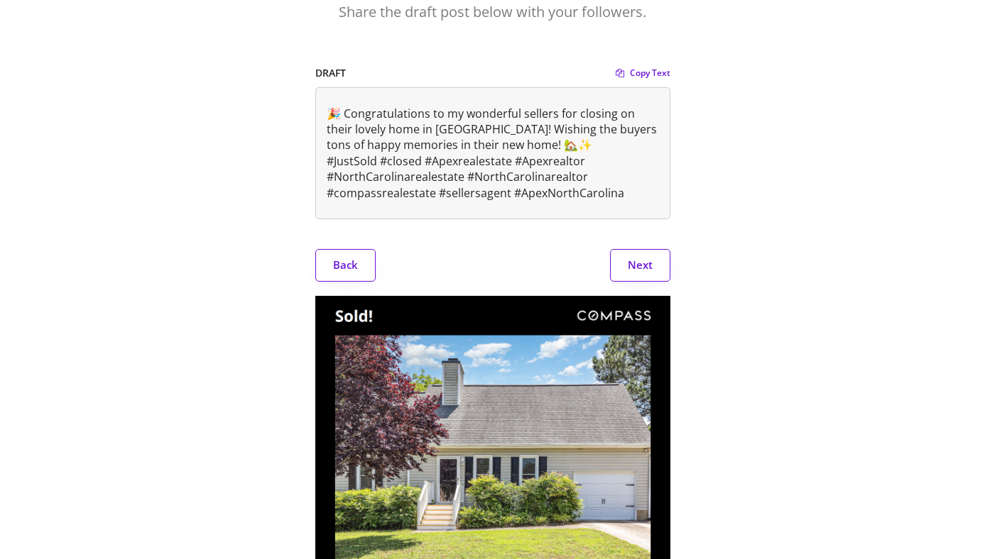
scroll to position [151, 0]
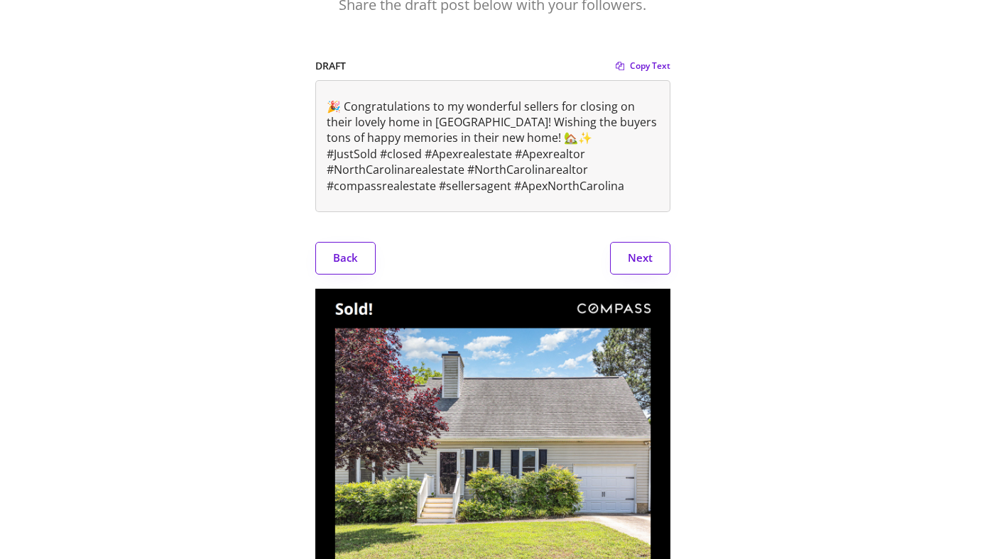
click at [647, 266] on button "Next" at bounding box center [640, 258] width 60 height 33
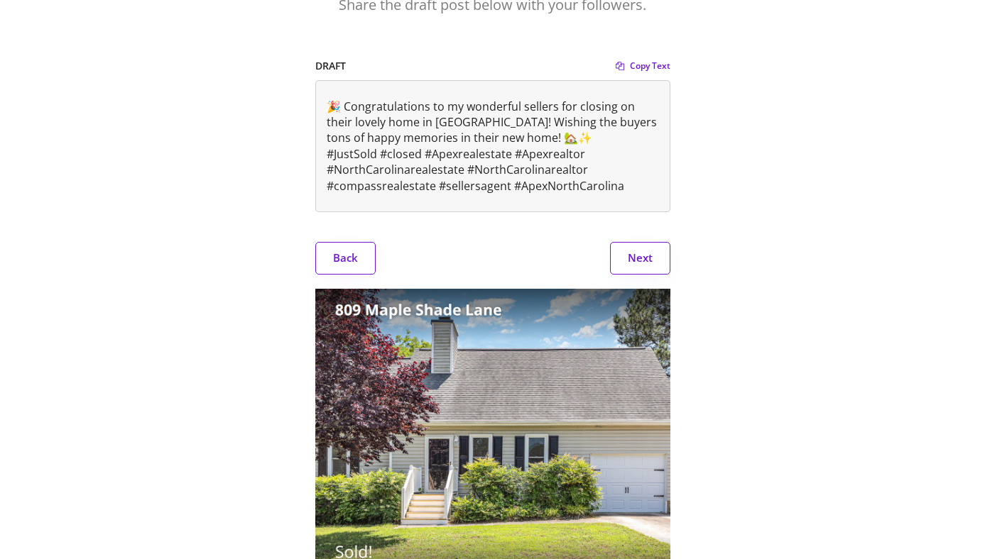
click at [647, 266] on button "Next" at bounding box center [640, 258] width 60 height 33
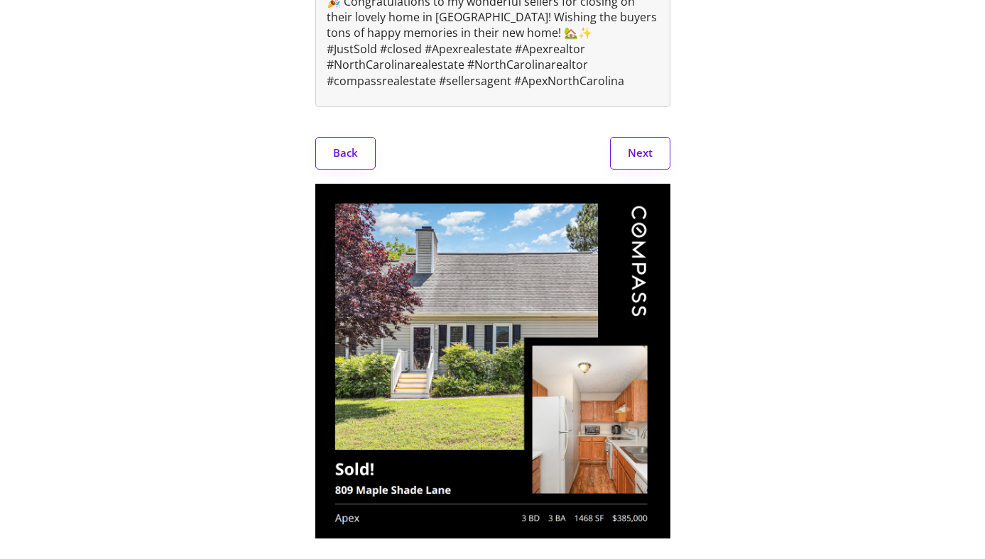
scroll to position [259, 0]
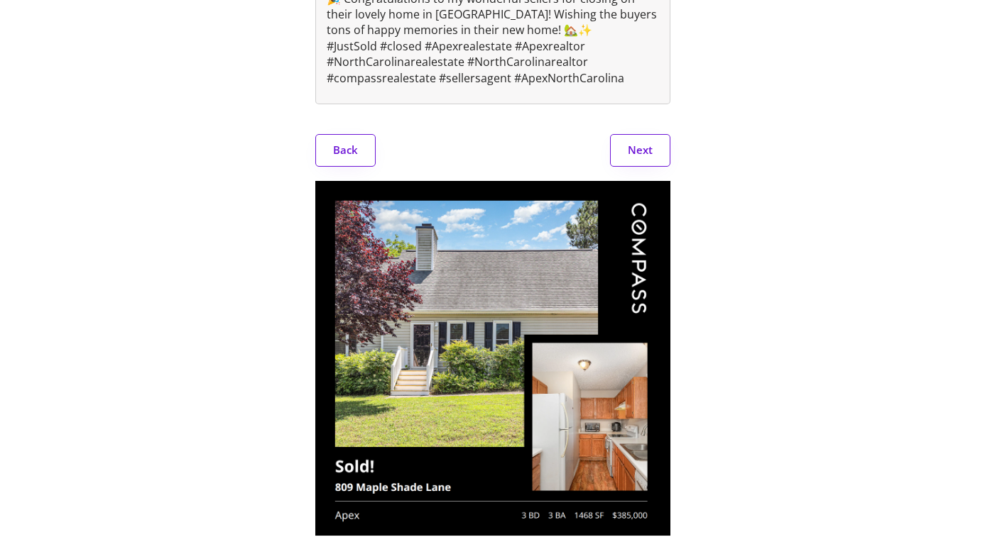
click at [651, 154] on button "Next" at bounding box center [640, 150] width 60 height 33
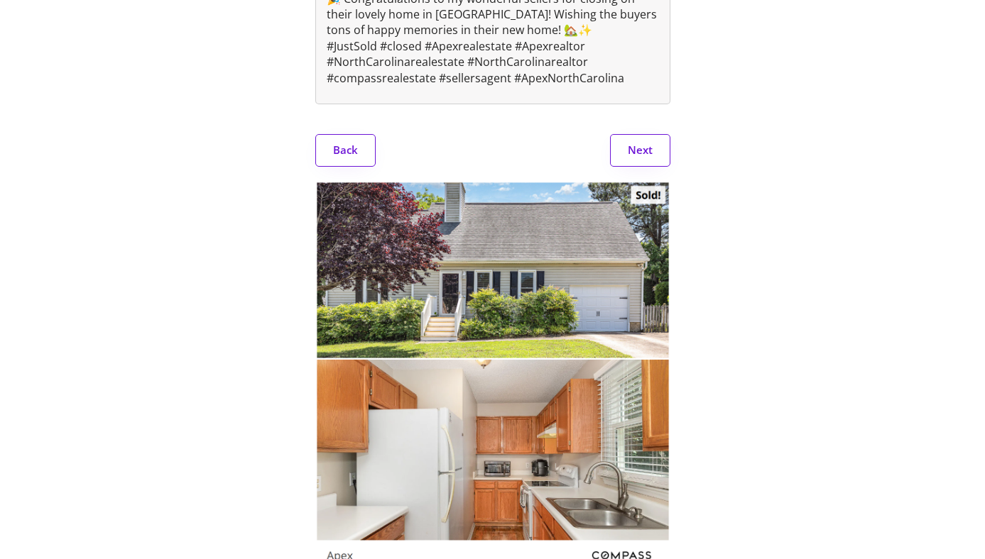
click at [651, 154] on button "Next" at bounding box center [640, 150] width 60 height 33
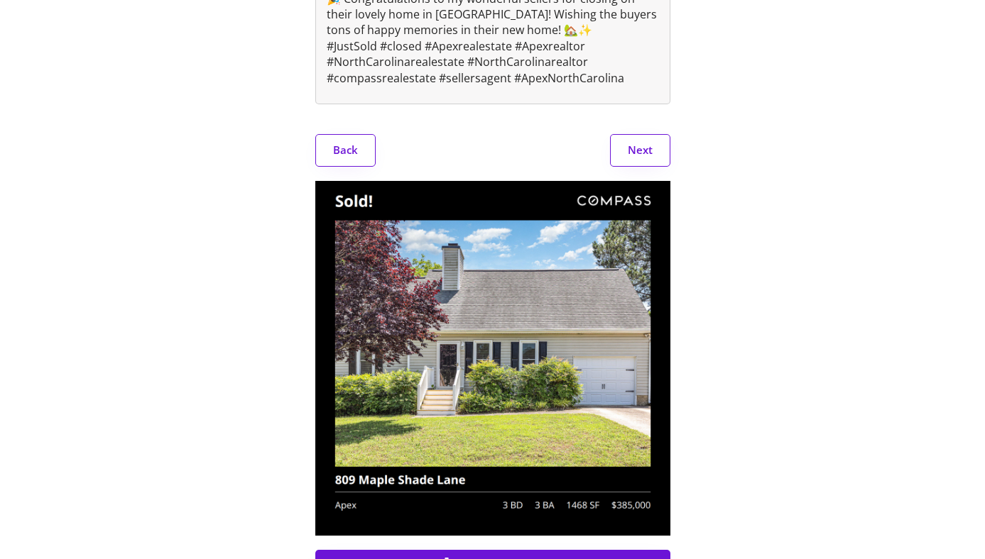
click at [651, 154] on button "Next" at bounding box center [640, 150] width 60 height 33
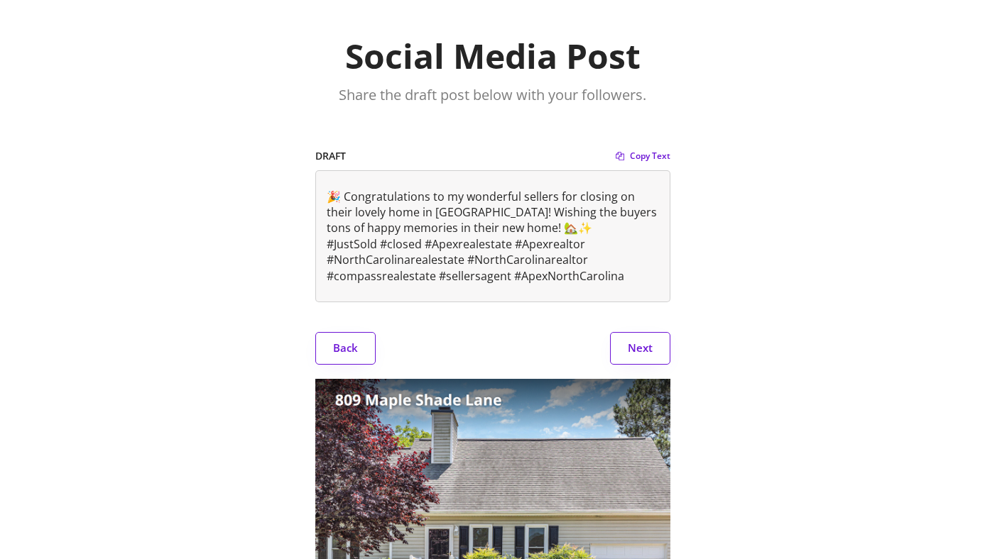
scroll to position [0, 0]
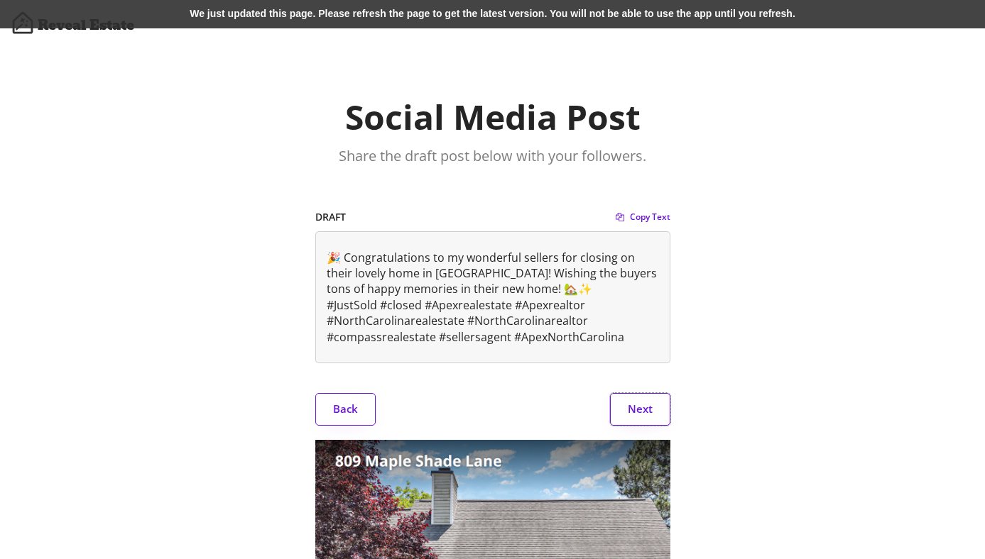
click at [344, 13] on div "We just updated this page. Please refresh the page to get the latest version. Y…" at bounding box center [492, 14] width 985 height 28
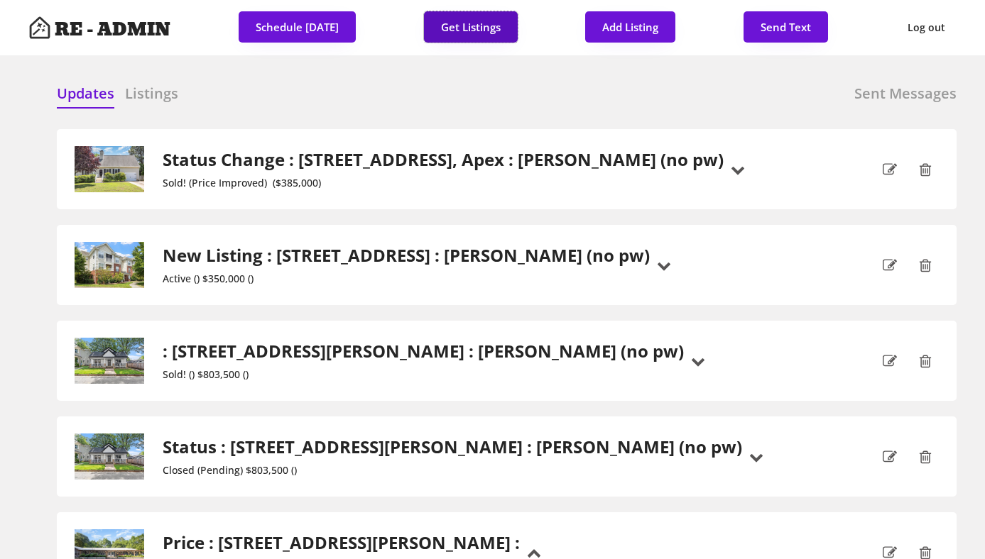
click at [474, 19] on button "Get Listings" at bounding box center [471, 26] width 94 height 31
click at [560, 86] on div "Updates Listings Sent Messages" at bounding box center [507, 98] width 900 height 28
click at [356, 84] on div at bounding box center [391, 94] width 71 height 21
click at [383, 82] on div "Updates Listings Sent Messages Status Change : 809 Maple Shade Lane, Apex : Dav…" at bounding box center [492, 84] width 928 height 34
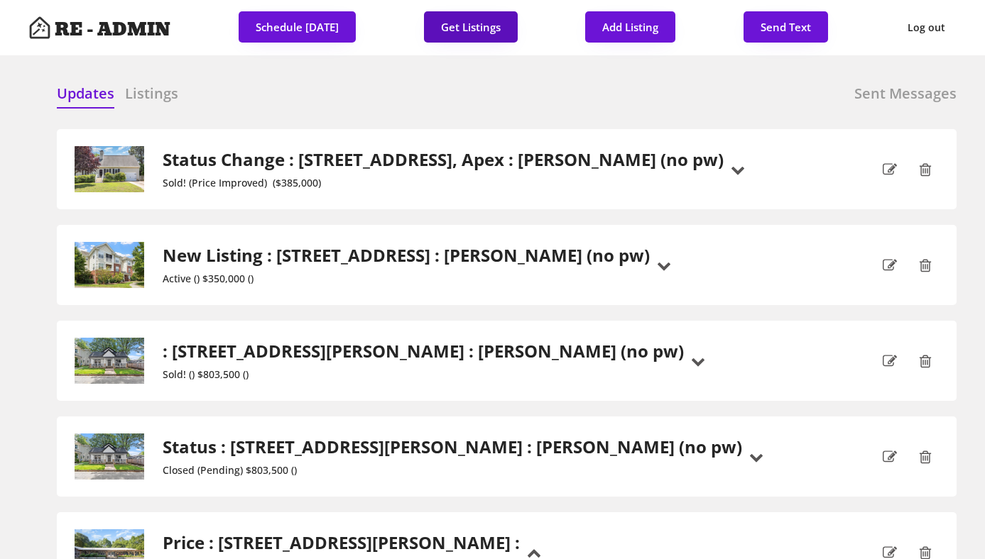
click at [461, 26] on button "Get Listings" at bounding box center [471, 26] width 94 height 31
